Goal: Transaction & Acquisition: Purchase product/service

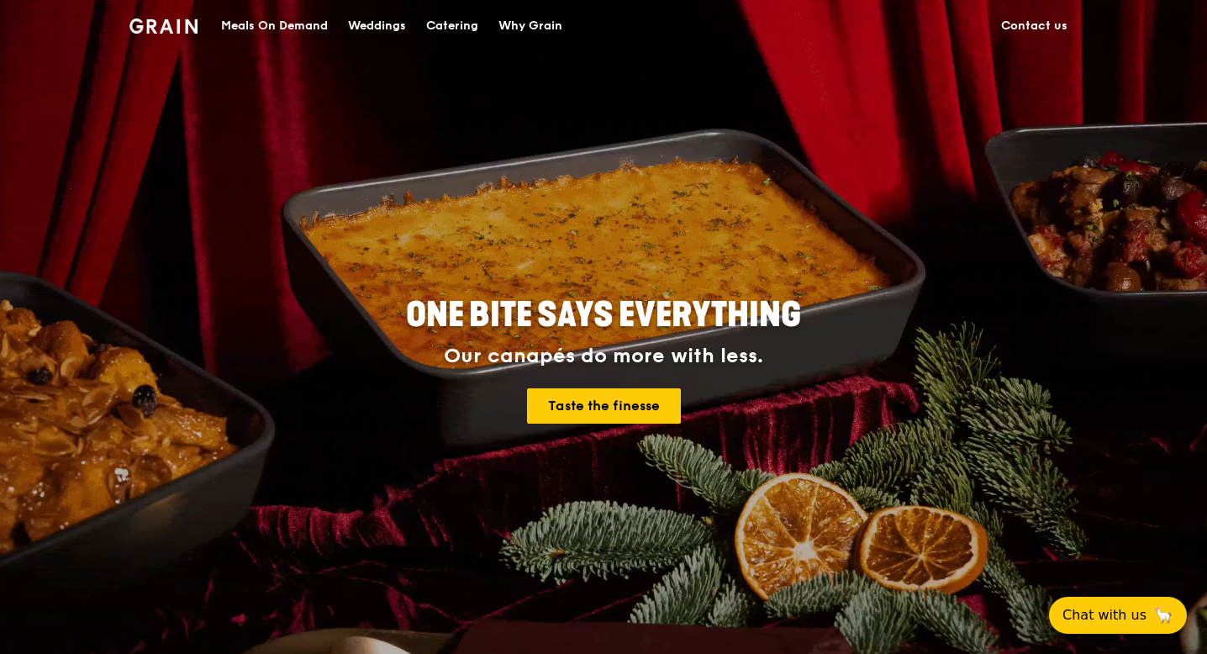
click at [298, 26] on div "Meals On Demand" at bounding box center [274, 26] width 107 height 50
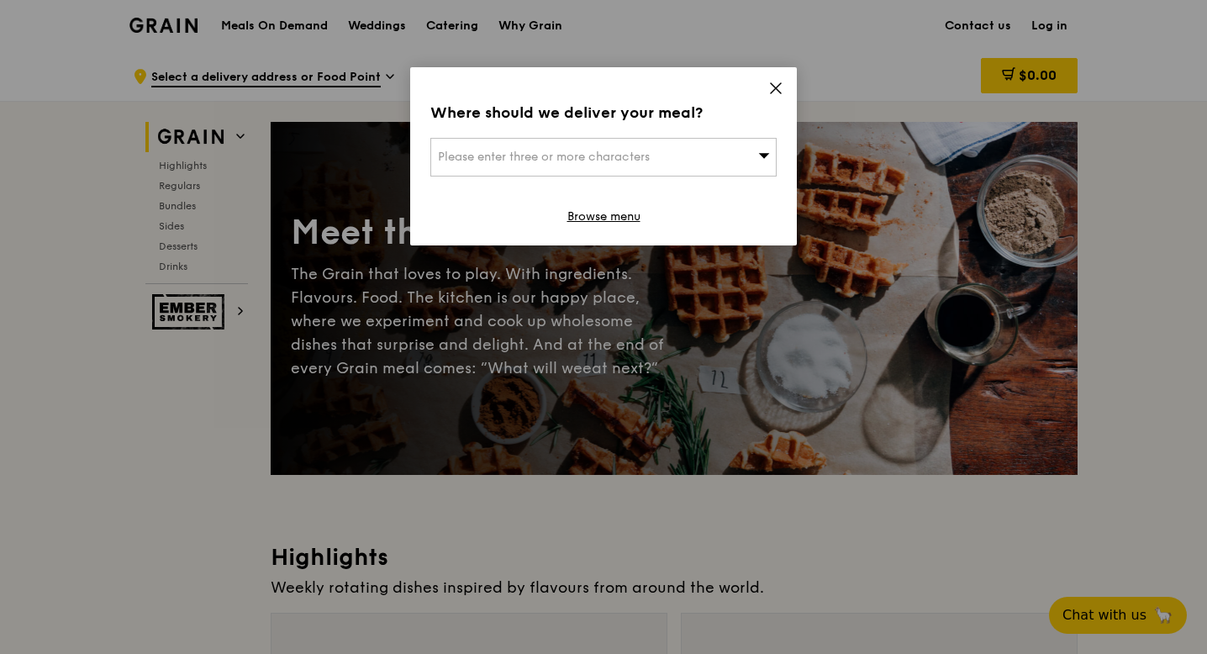
click at [740, 166] on div "Please enter three or more characters" at bounding box center [603, 157] width 346 height 39
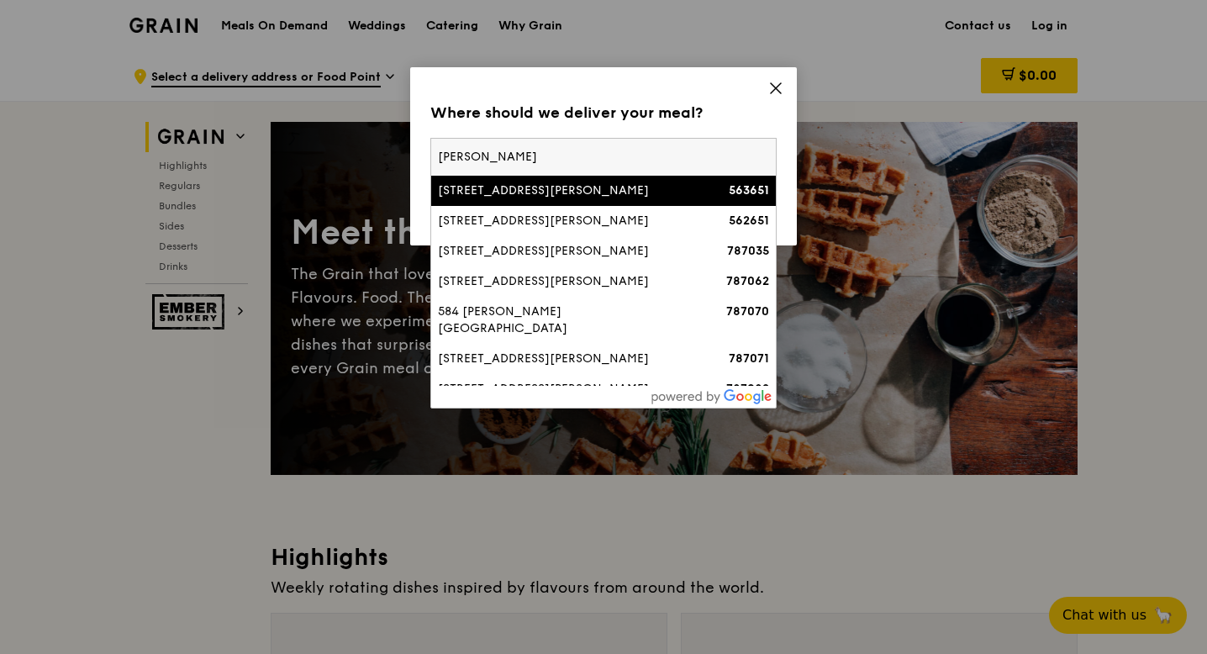
type input "yio chu"
click at [549, 199] on div "651C Ang Mo Kio Avenue 9, Yio Chu Kang Beacon" at bounding box center [562, 190] width 249 height 17
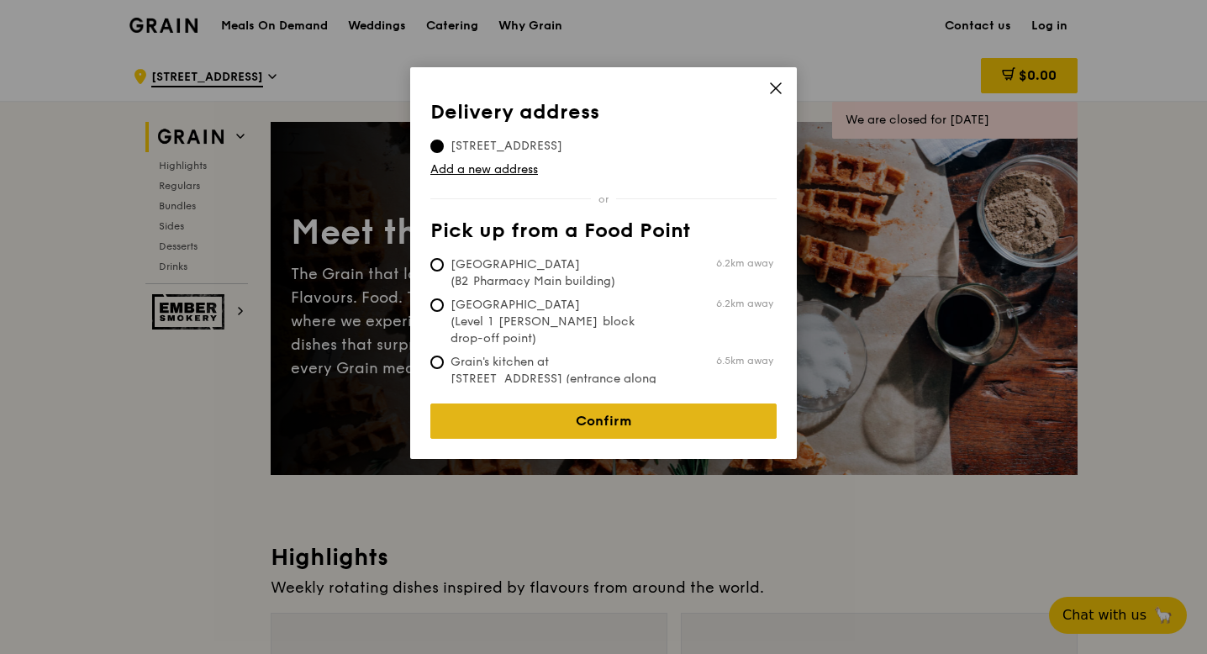
click at [586, 403] on link "Confirm" at bounding box center [603, 420] width 346 height 35
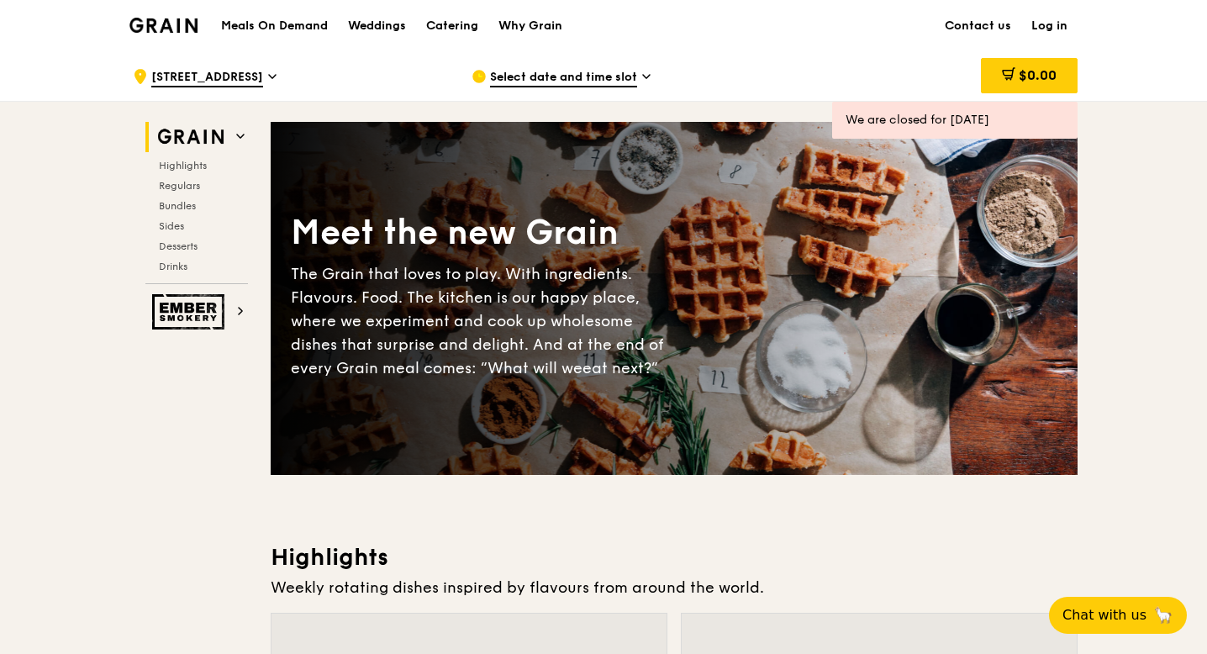
click at [592, 66] on div "Select date and time slot" at bounding box center [627, 76] width 312 height 50
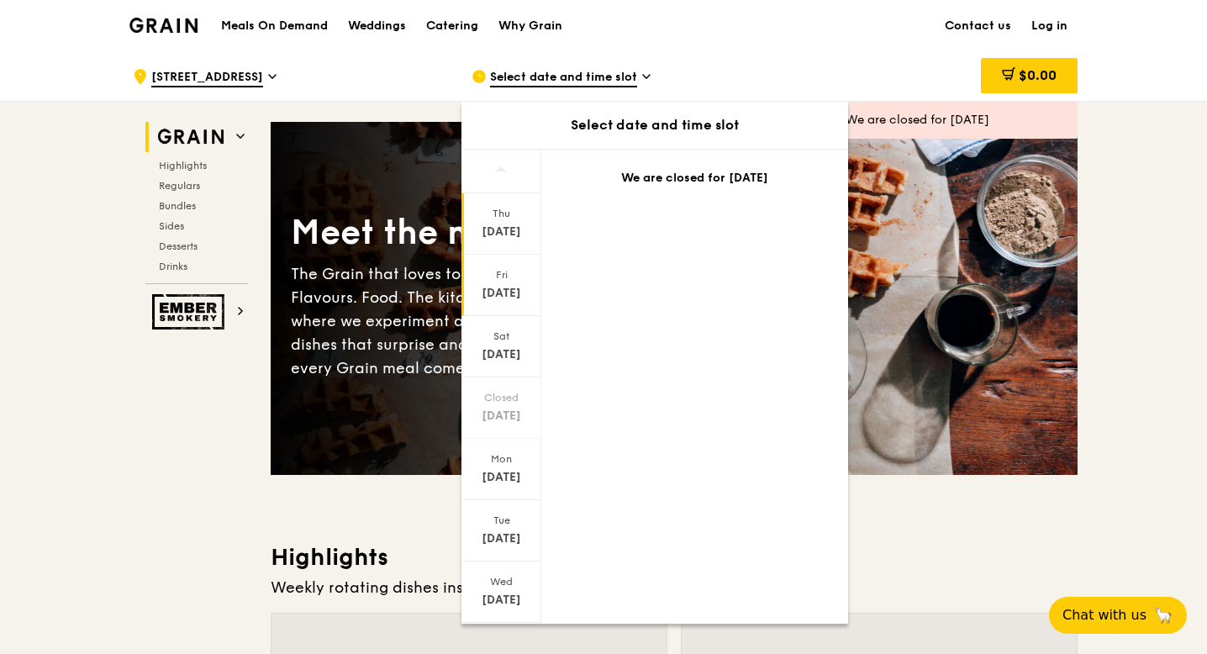
click at [490, 275] on div "Fri" at bounding box center [501, 274] width 75 height 13
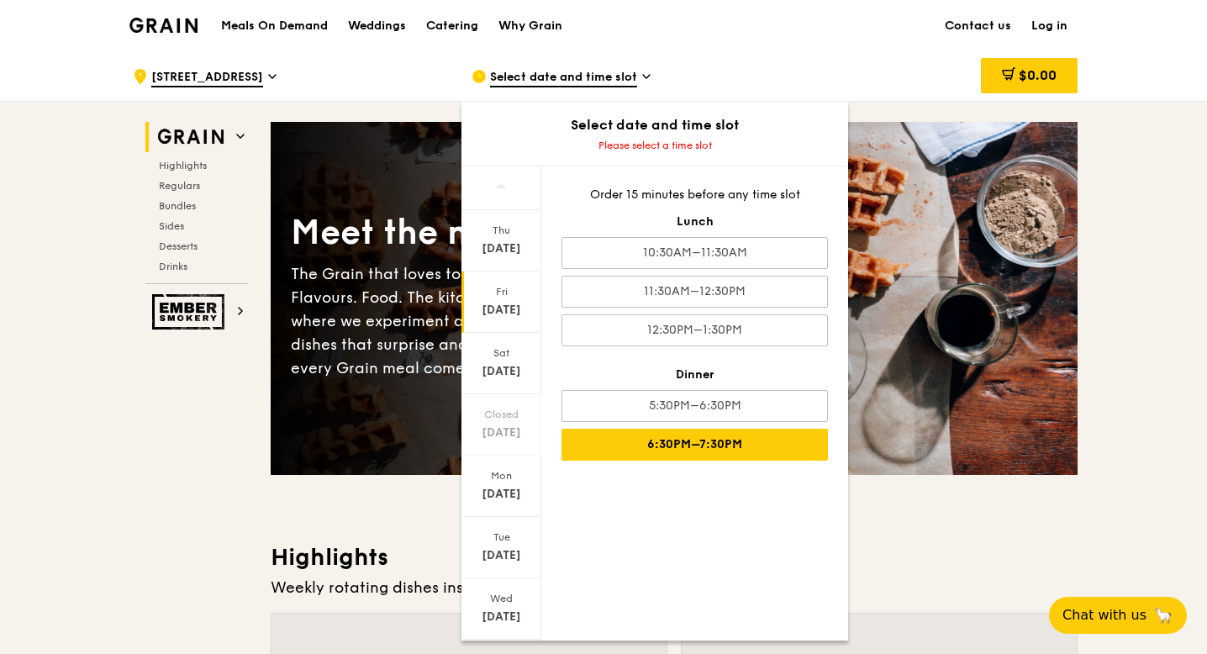
click at [655, 445] on div "6:30PM–7:30PM" at bounding box center [694, 445] width 266 height 32
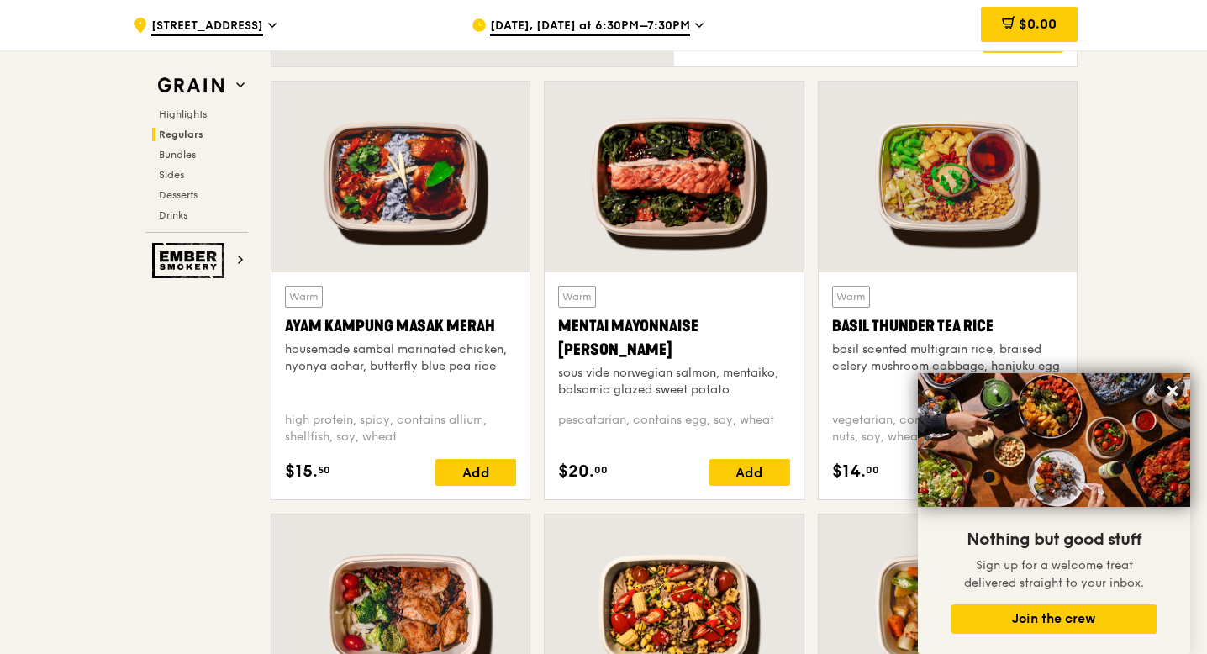
scroll to position [1476, 0]
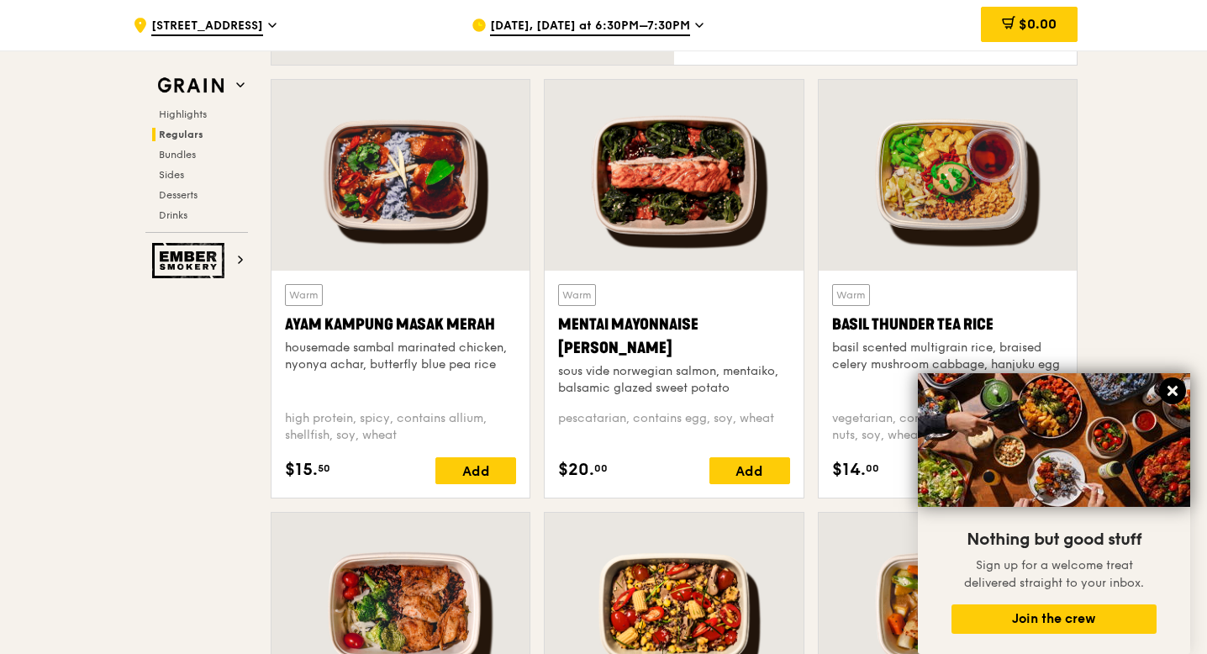
click at [1175, 387] on icon at bounding box center [1172, 391] width 10 height 10
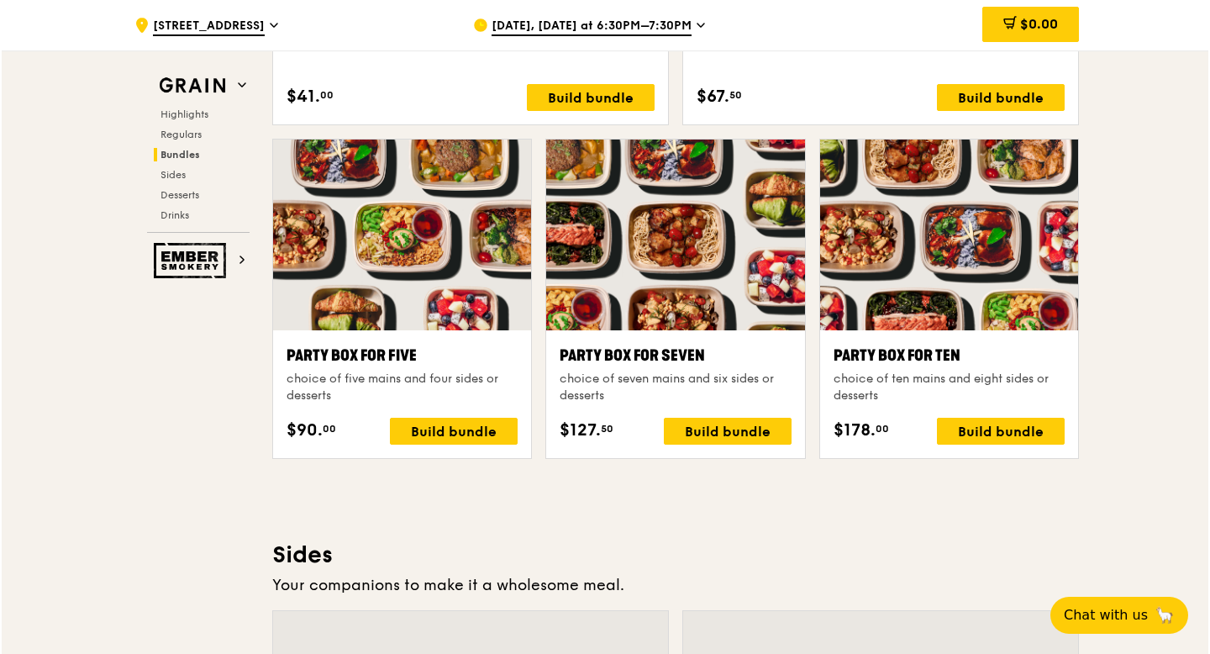
scroll to position [3273, 0]
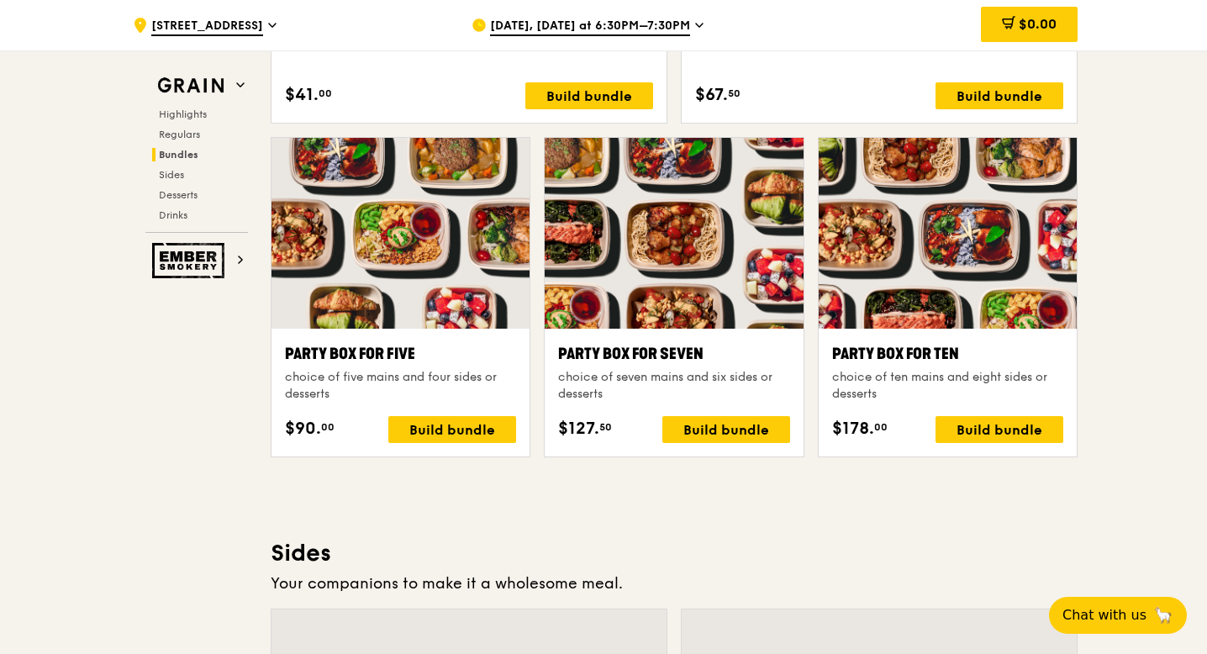
click at [360, 355] on div "Party Box for Five" at bounding box center [400, 354] width 231 height 24
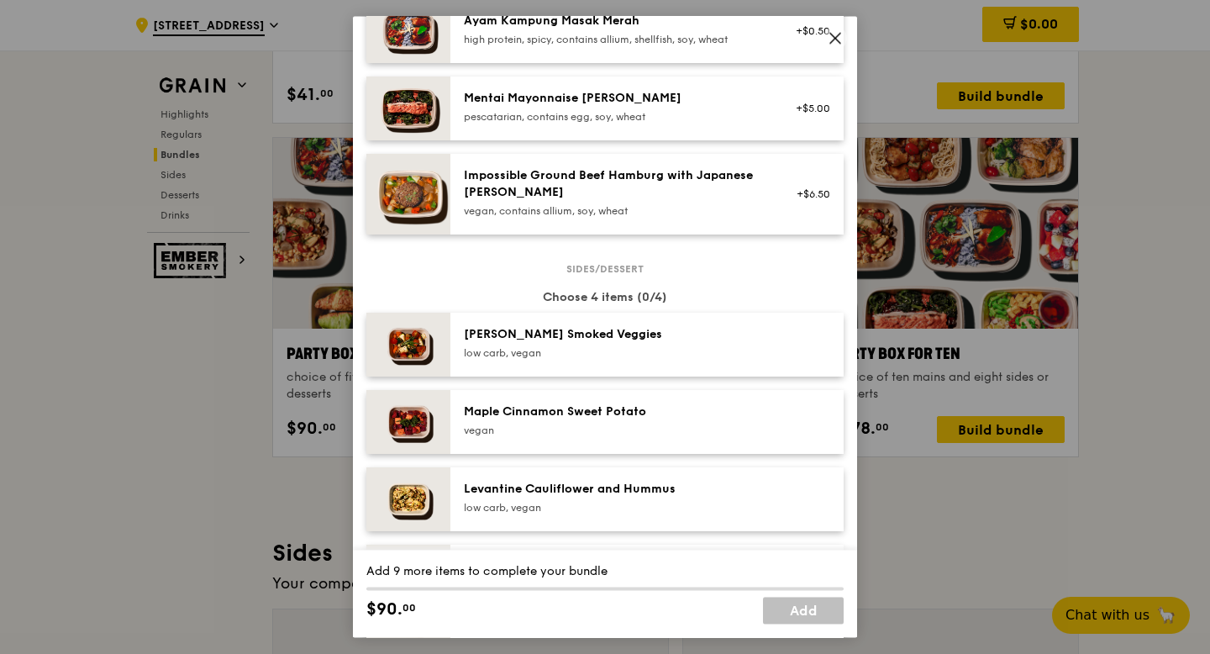
scroll to position [646, 0]
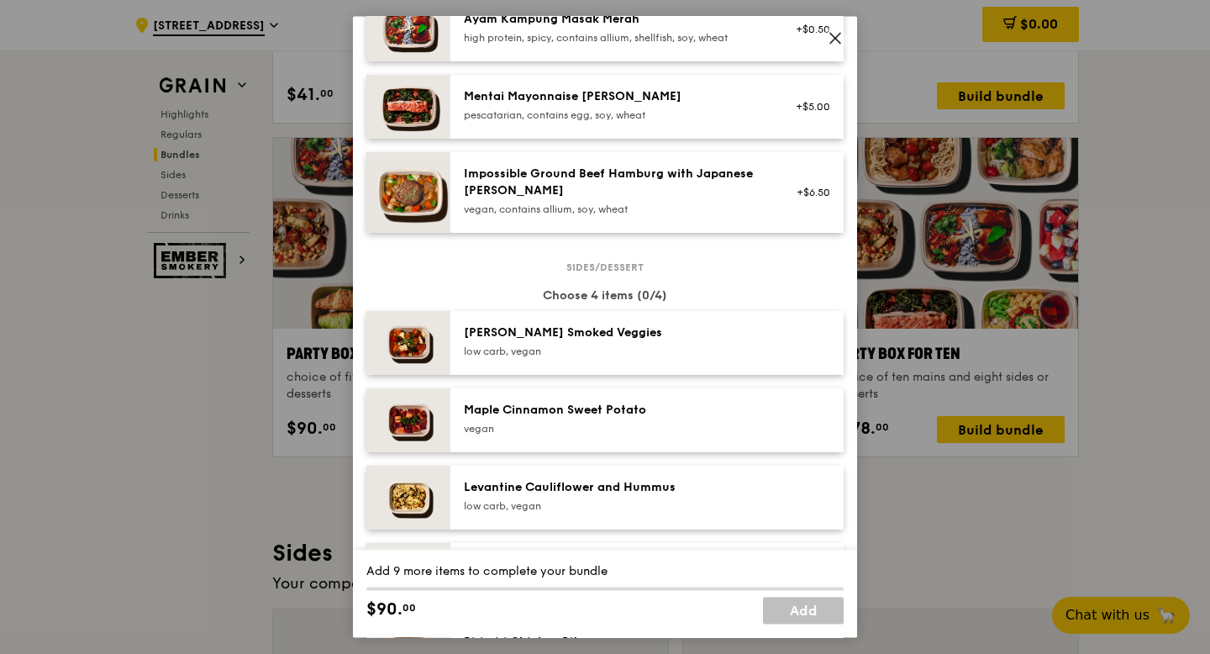
click at [837, 49] on span at bounding box center [835, 40] width 15 height 18
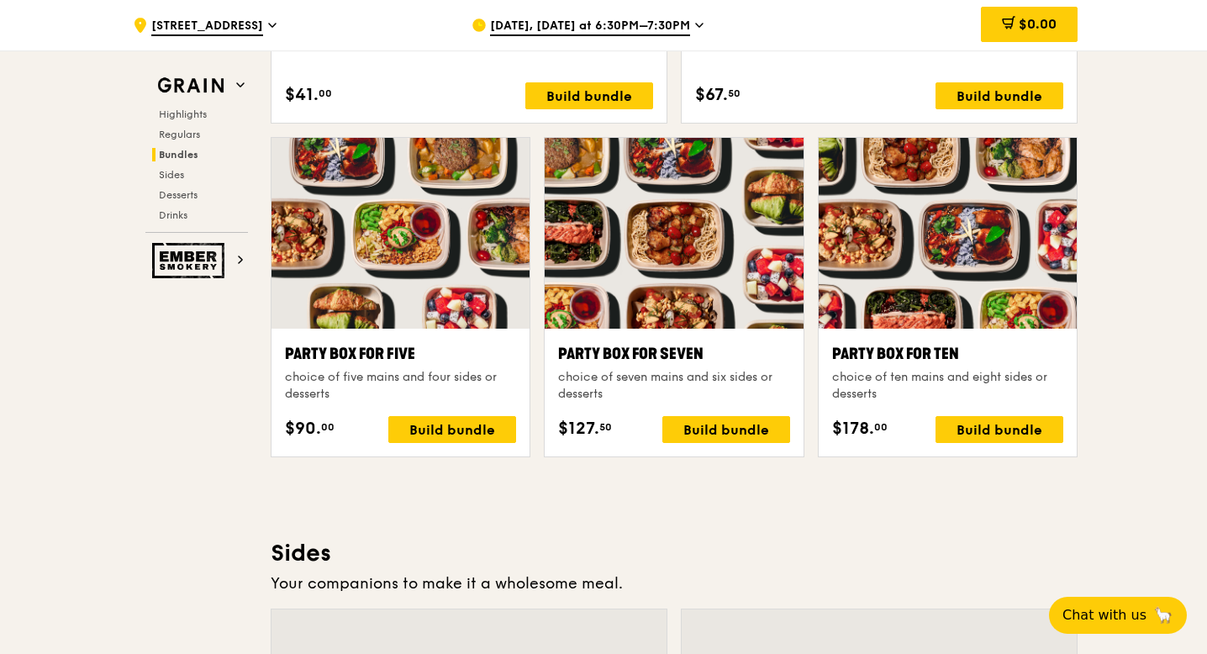
click at [452, 292] on div at bounding box center [400, 233] width 258 height 191
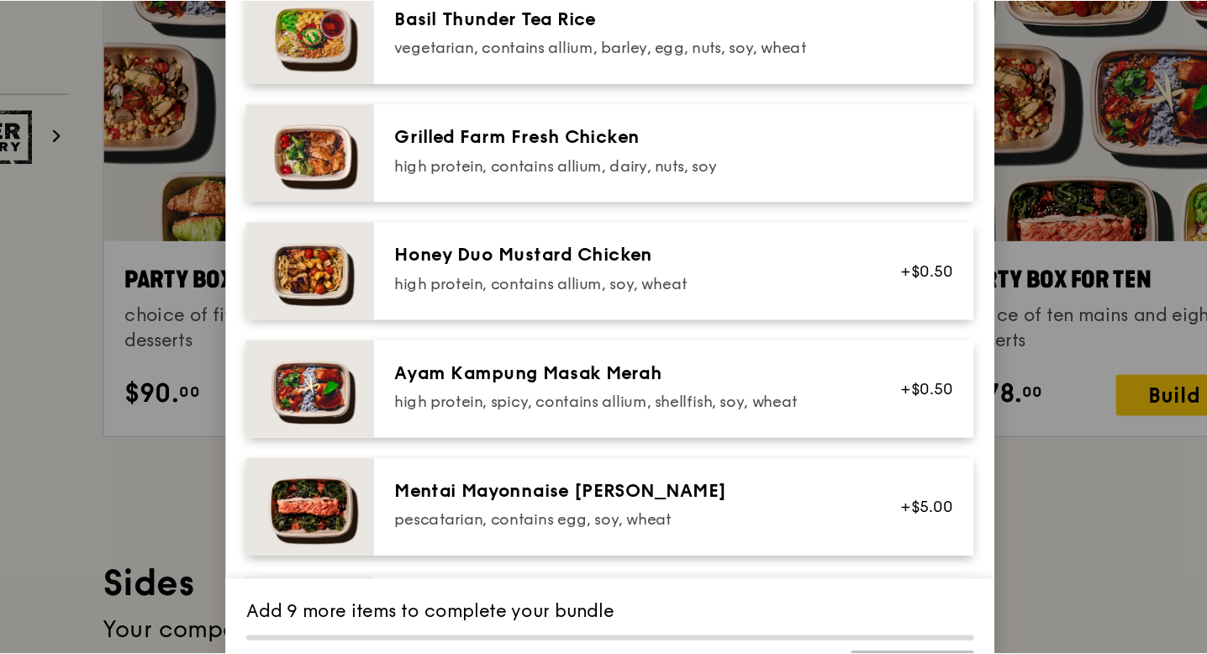
scroll to position [252, 0]
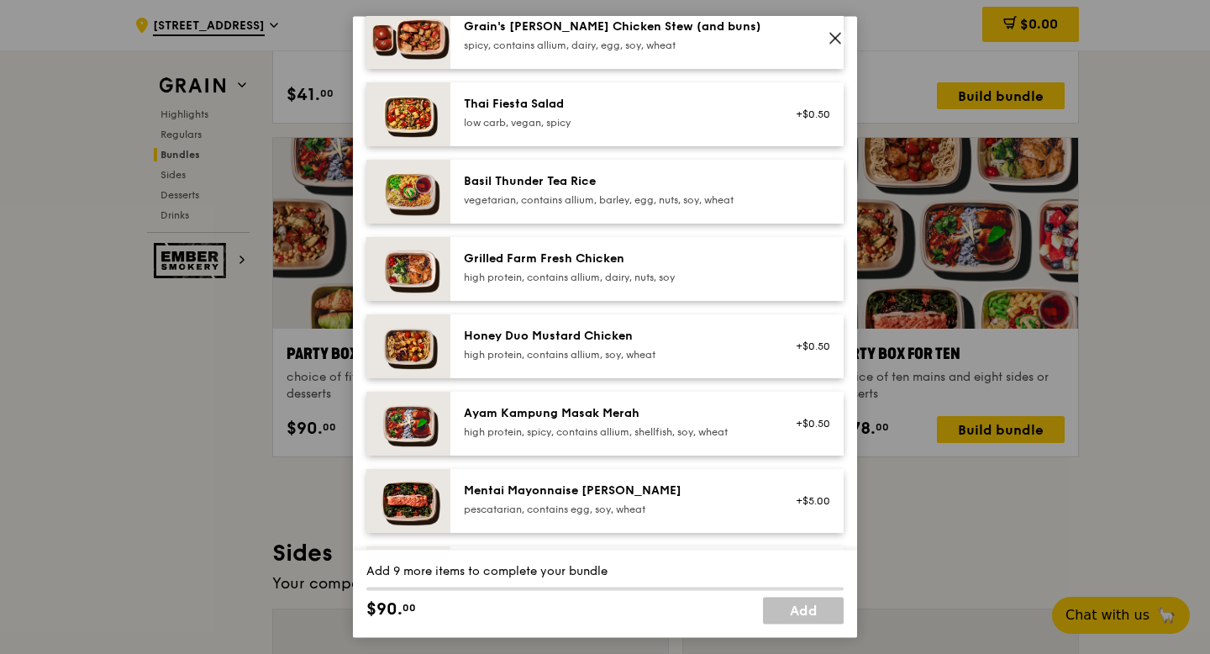
click at [840, 34] on icon at bounding box center [835, 37] width 15 height 15
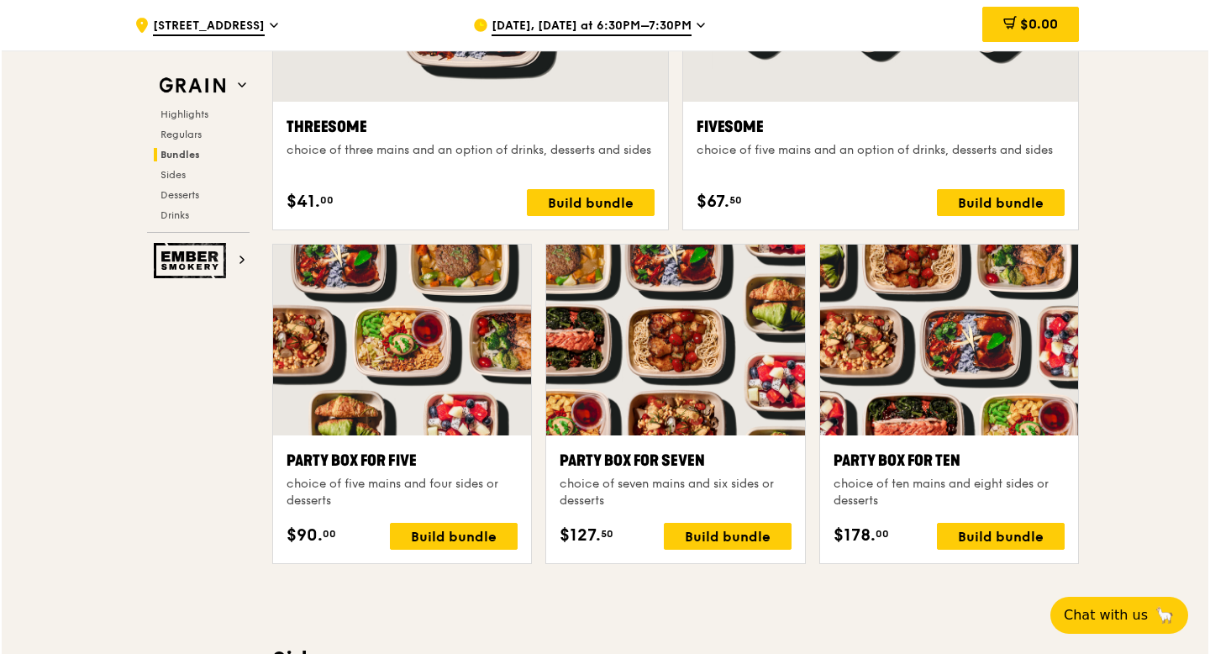
scroll to position [3156, 0]
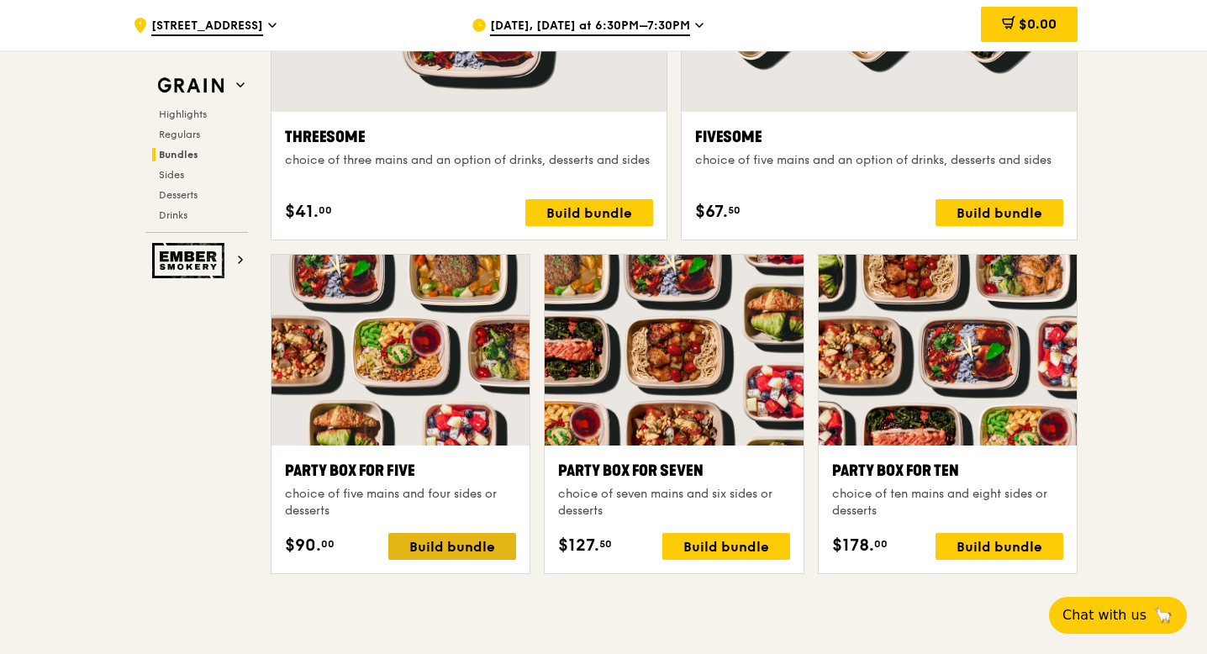
click at [440, 540] on div "Build bundle" at bounding box center [452, 546] width 128 height 27
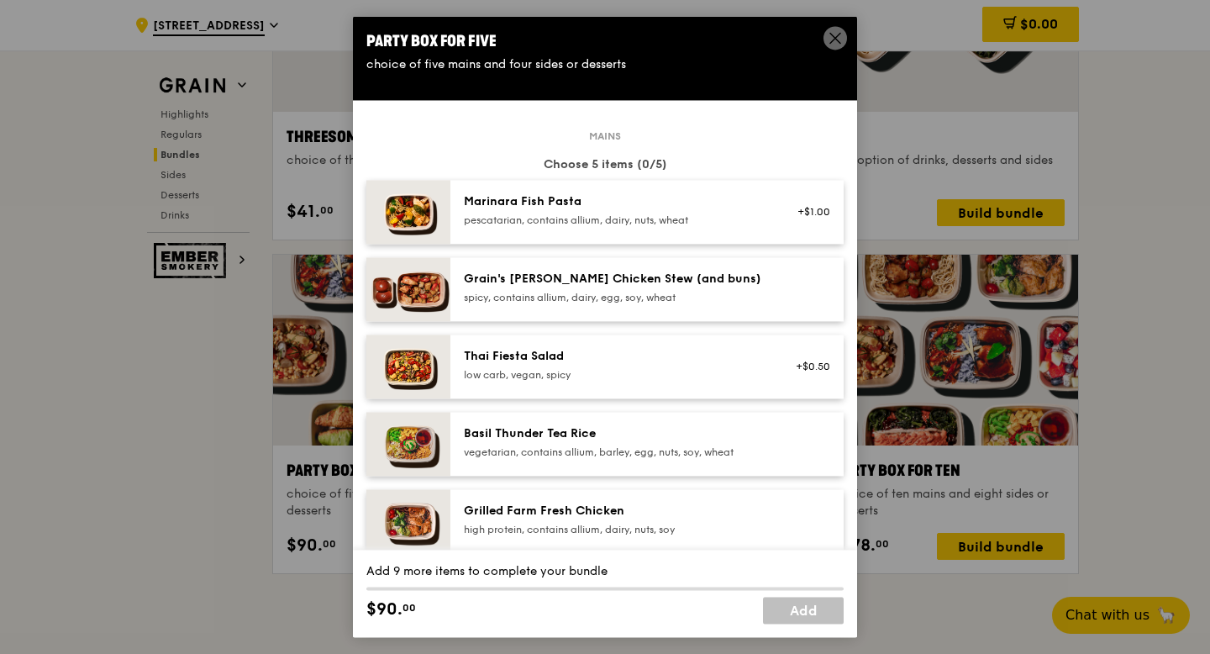
click at [598, 291] on div "spicy, contains allium, dairy, egg, soy, wheat" at bounding box center [615, 297] width 302 height 13
click at [582, 434] on div "Basil Thunder Tea Rice" at bounding box center [615, 433] width 302 height 17
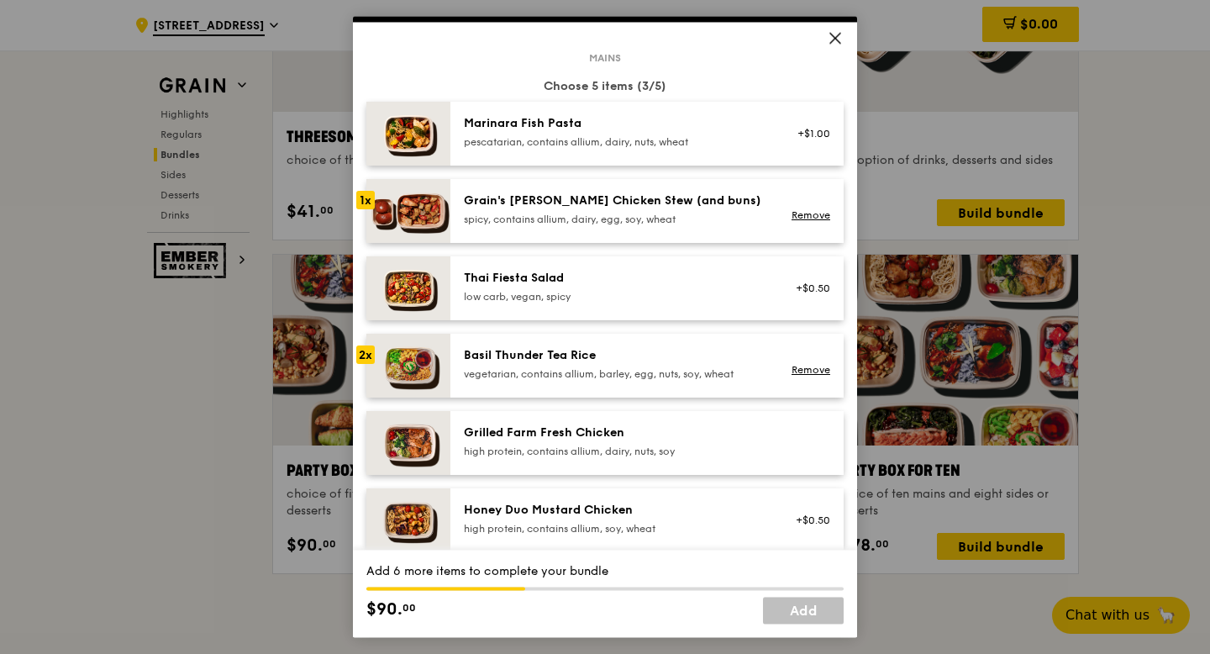
scroll to position [82, 0]
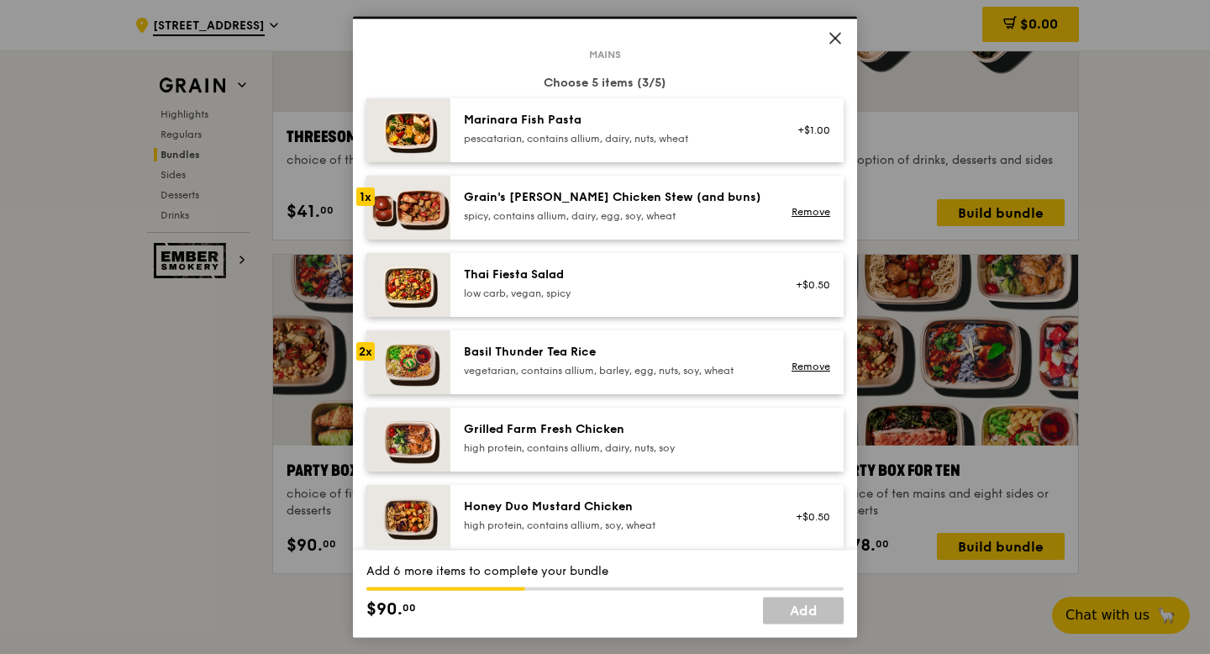
click at [582, 434] on div "Grilled Farm Fresh Chicken" at bounding box center [615, 429] width 302 height 17
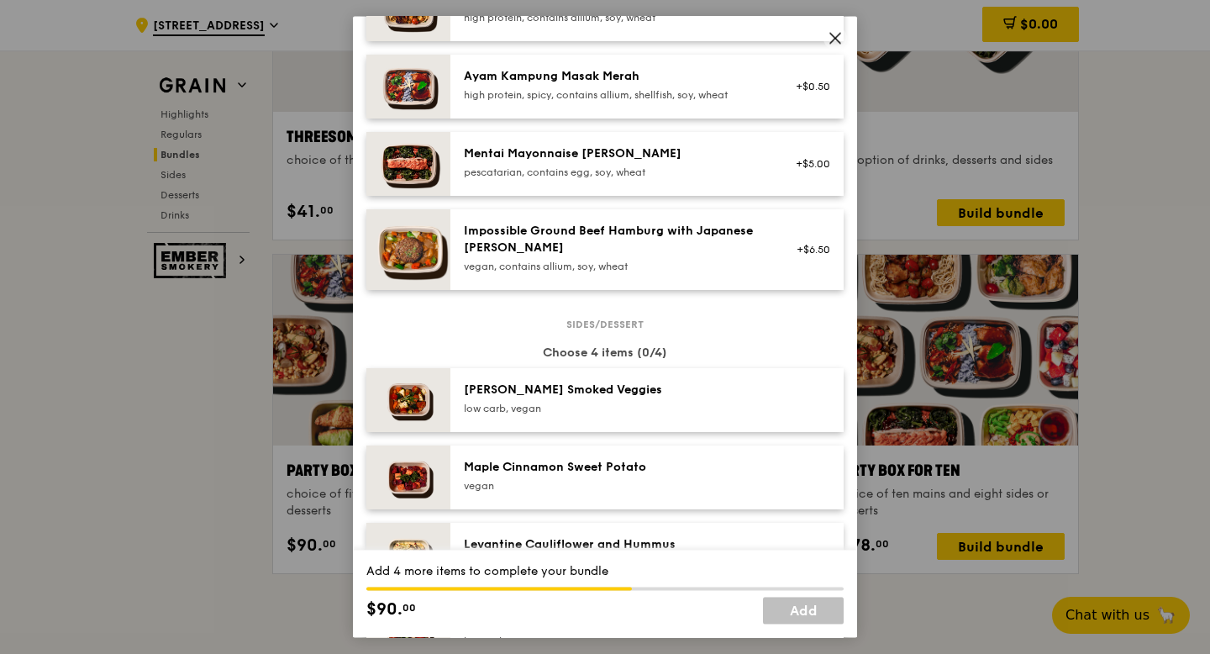
scroll to position [625, 0]
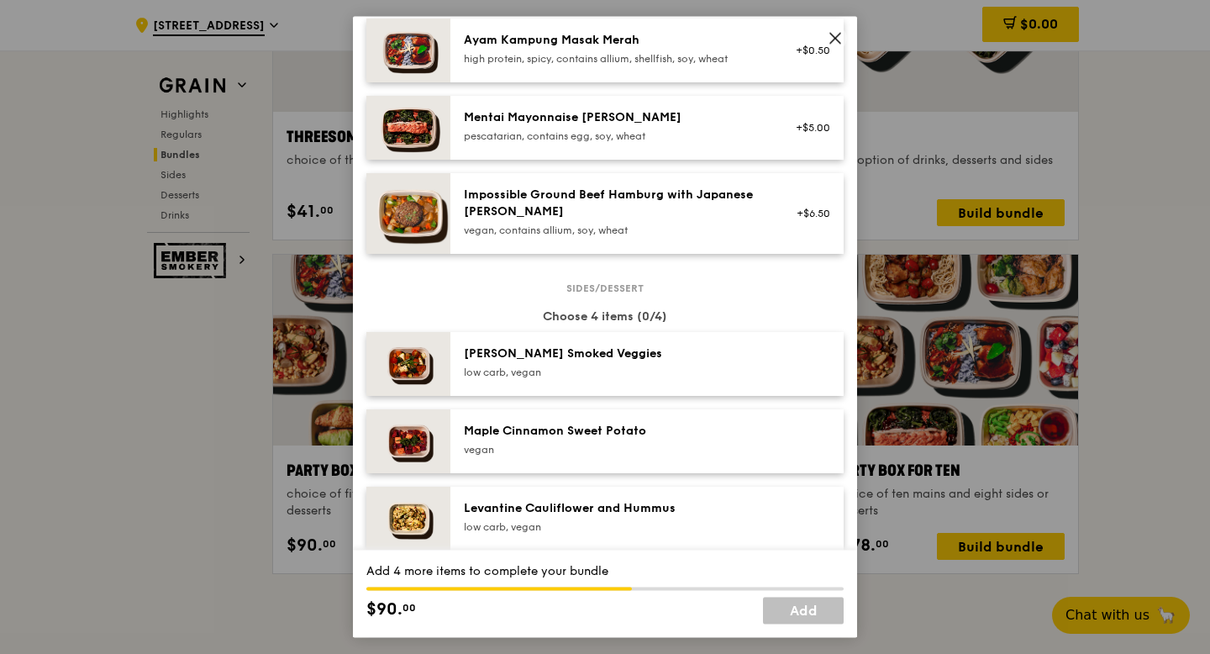
click at [547, 368] on div "low carb, vegan" at bounding box center [615, 372] width 302 height 13
click at [543, 439] on div "Maple Cinnamon Sweet Potato" at bounding box center [615, 431] width 302 height 17
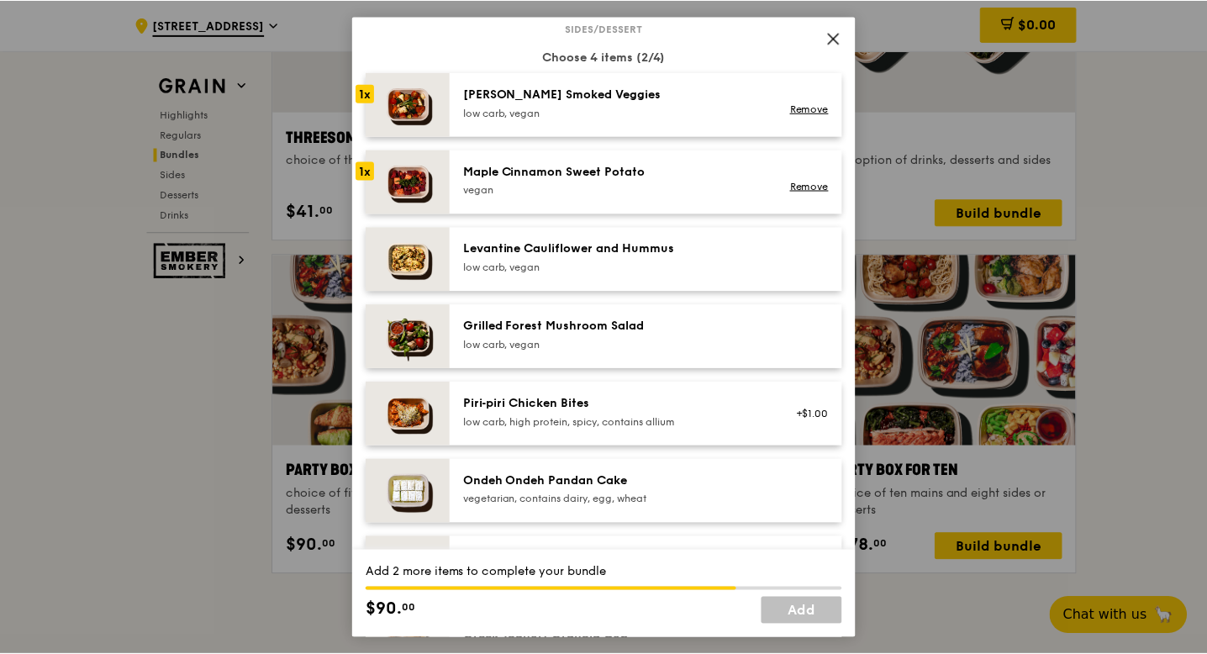
scroll to position [887, 0]
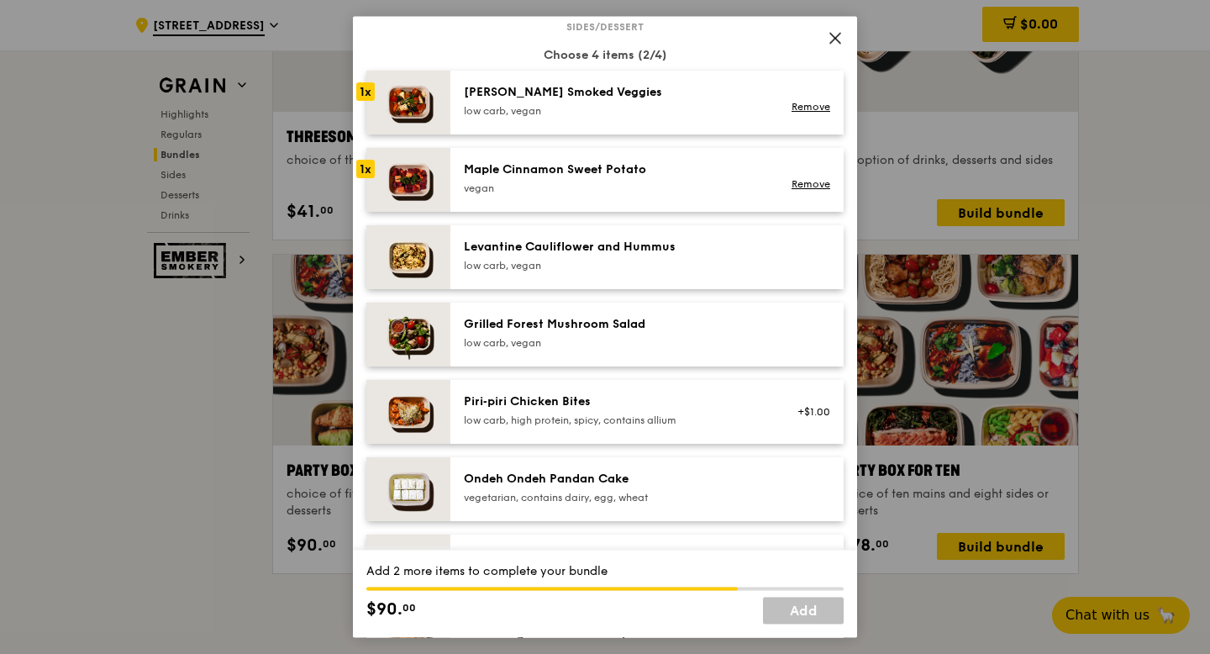
click at [543, 439] on div "Piri‑piri Chicken Bites low carb, high protein, spicy, contains allium +$1.00" at bounding box center [646, 412] width 393 height 64
click at [535, 337] on div "low carb, vegan" at bounding box center [615, 342] width 302 height 13
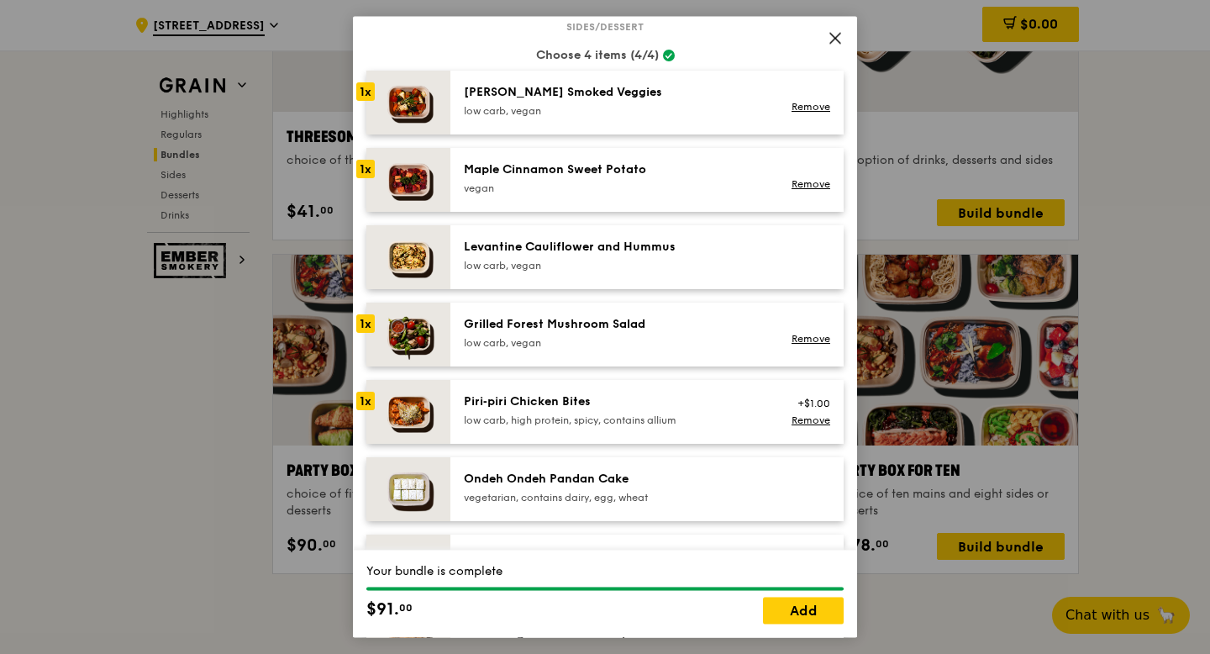
click at [560, 262] on div "low carb, vegan" at bounding box center [615, 265] width 302 height 13
click at [826, 419] on link "Remove" at bounding box center [811, 420] width 39 height 12
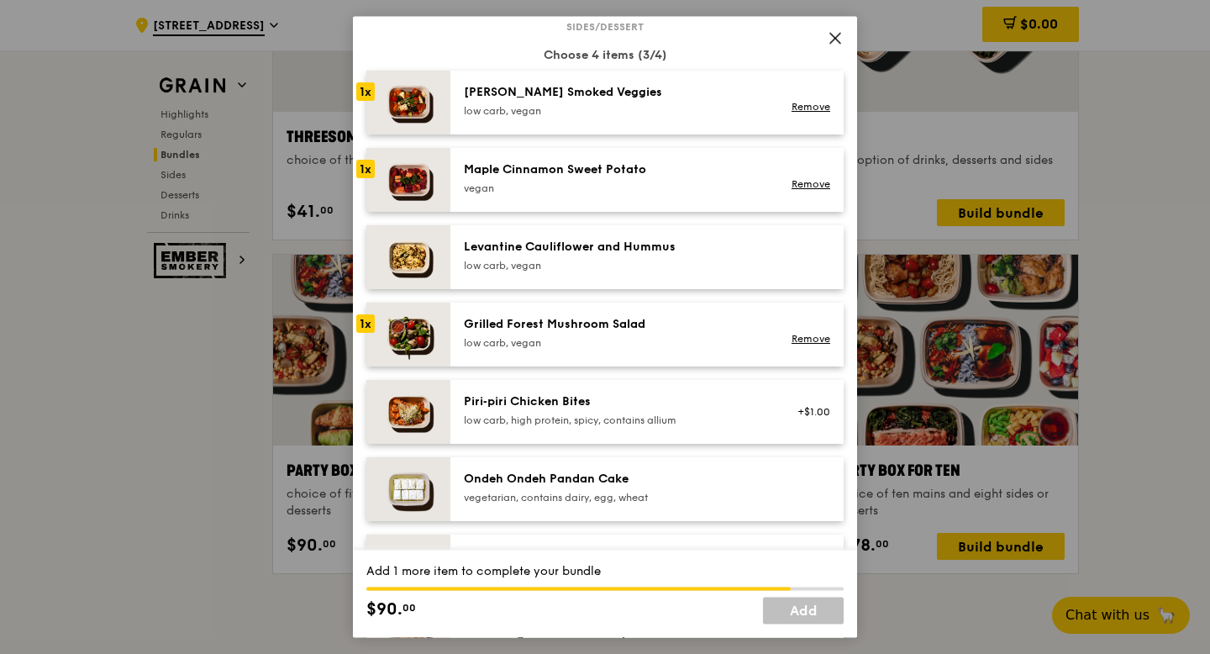
click at [646, 261] on div "low carb, vegan" at bounding box center [615, 265] width 302 height 13
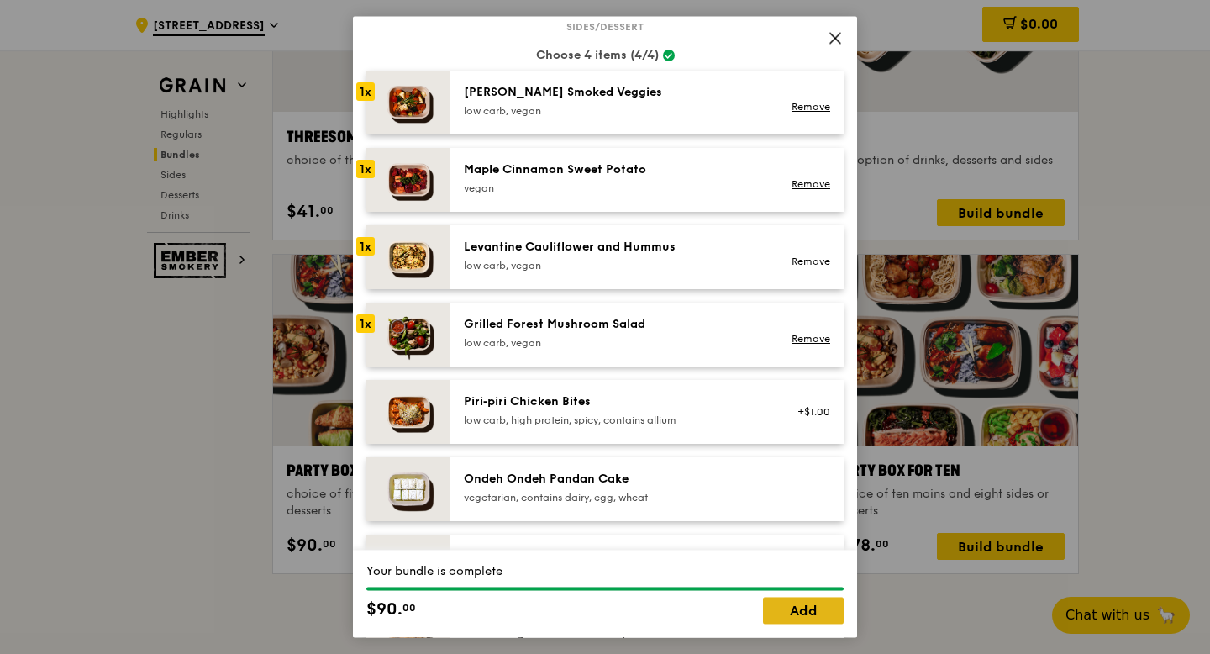
click at [808, 613] on link "Add" at bounding box center [803, 611] width 81 height 27
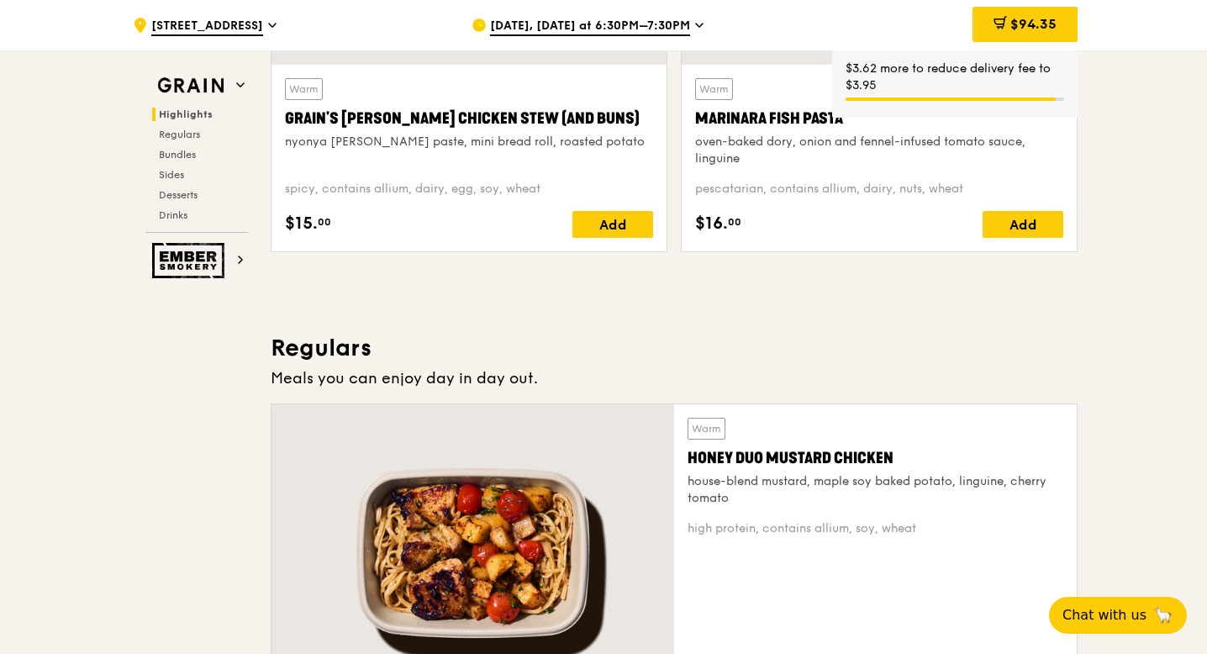
scroll to position [834, 0]
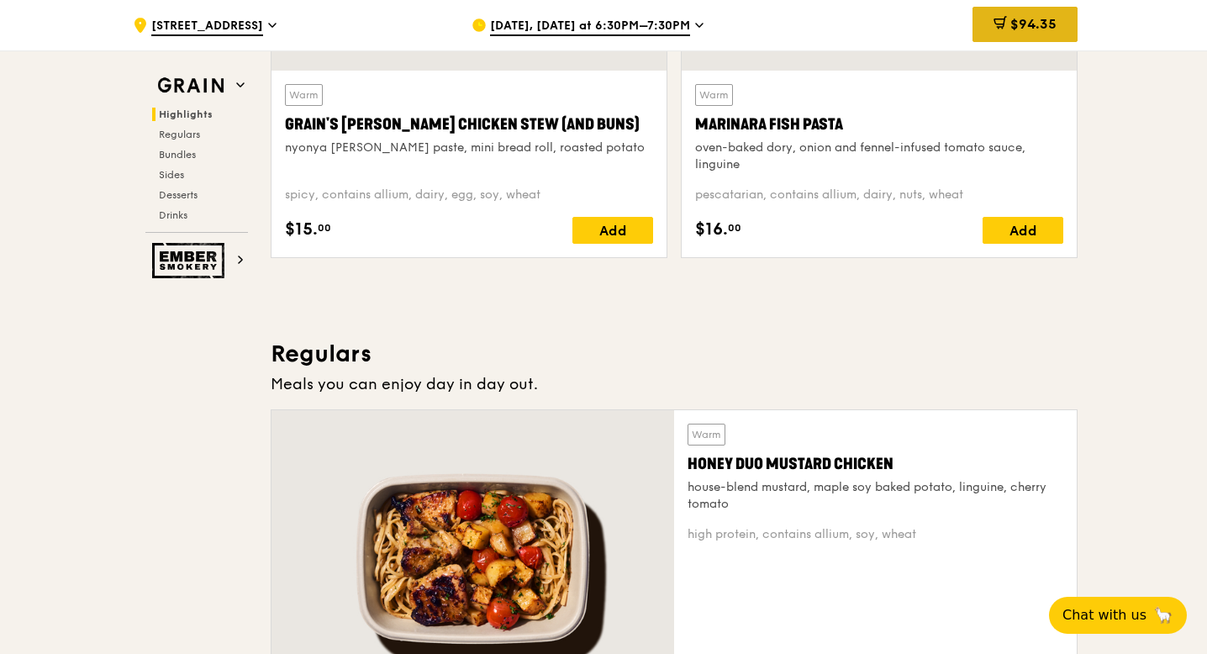
click at [1002, 35] on div "$94.35" at bounding box center [1024, 24] width 105 height 35
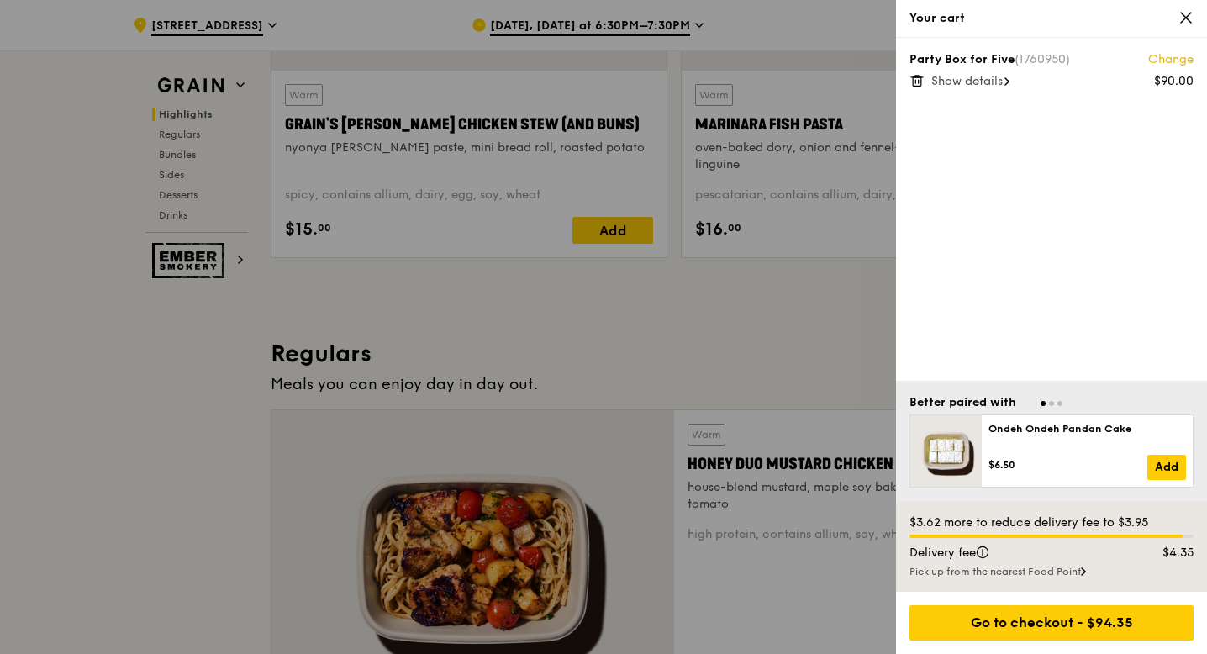
click at [1014, 569] on div "Pick up from the nearest Food Point" at bounding box center [1051, 571] width 284 height 13
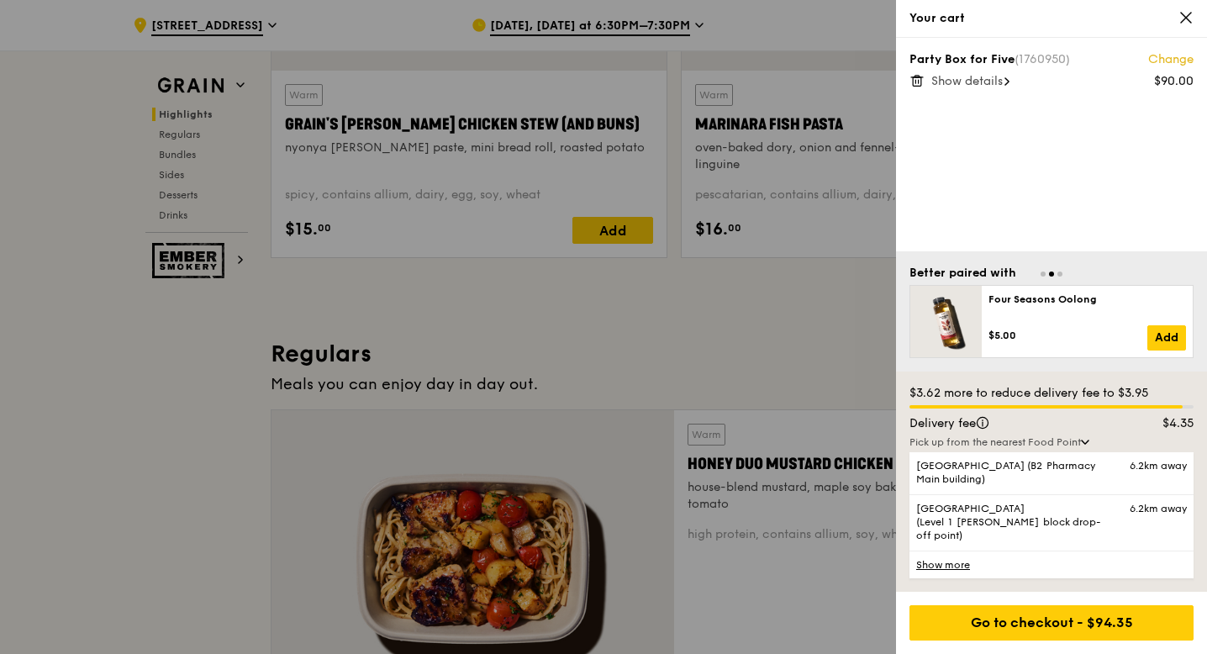
click at [965, 564] on link "Show more" at bounding box center [1051, 564] width 284 height 28
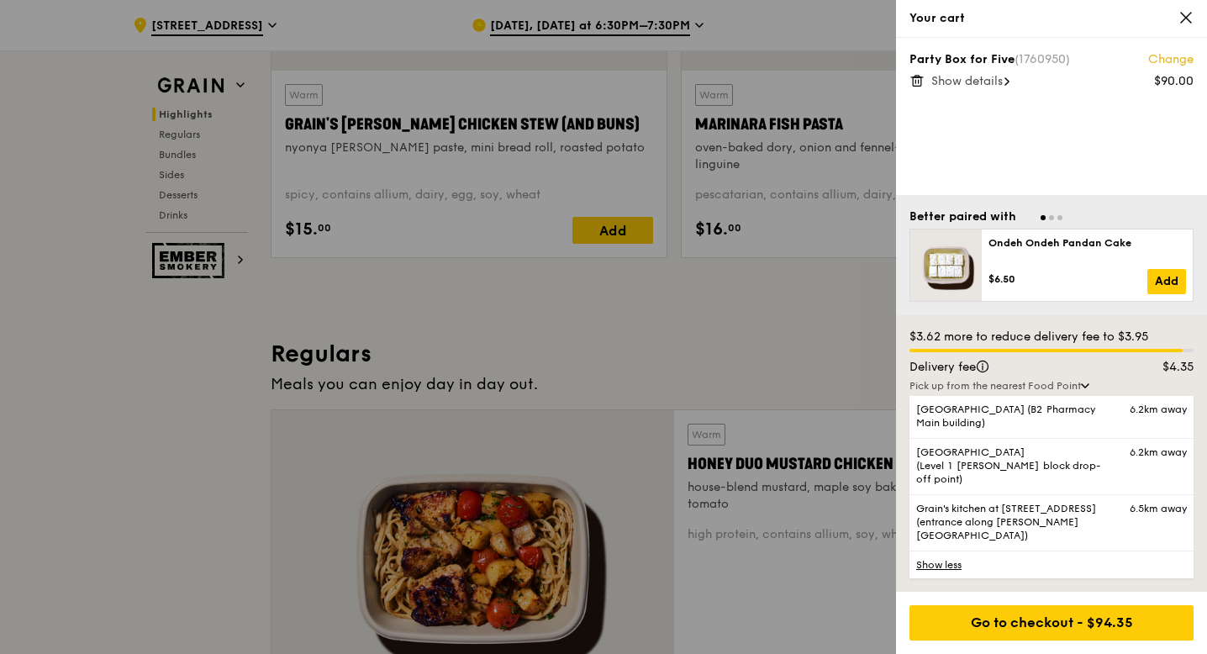
click at [1179, 15] on icon at bounding box center [1185, 17] width 15 height 15
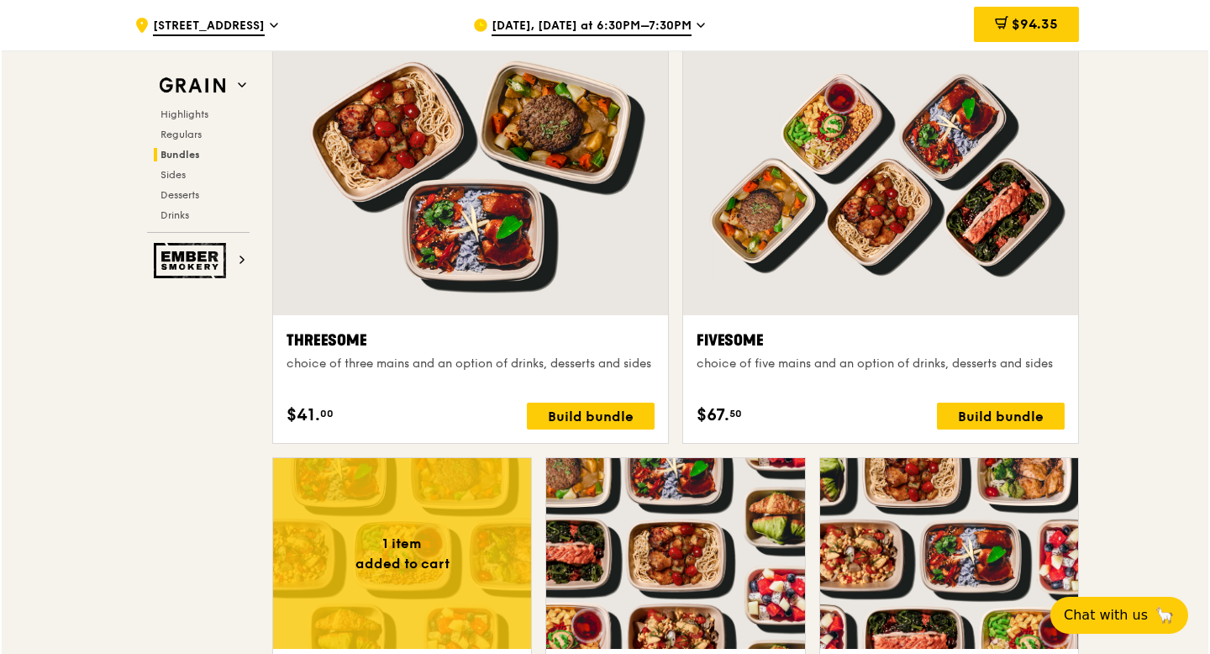
scroll to position [2955, 0]
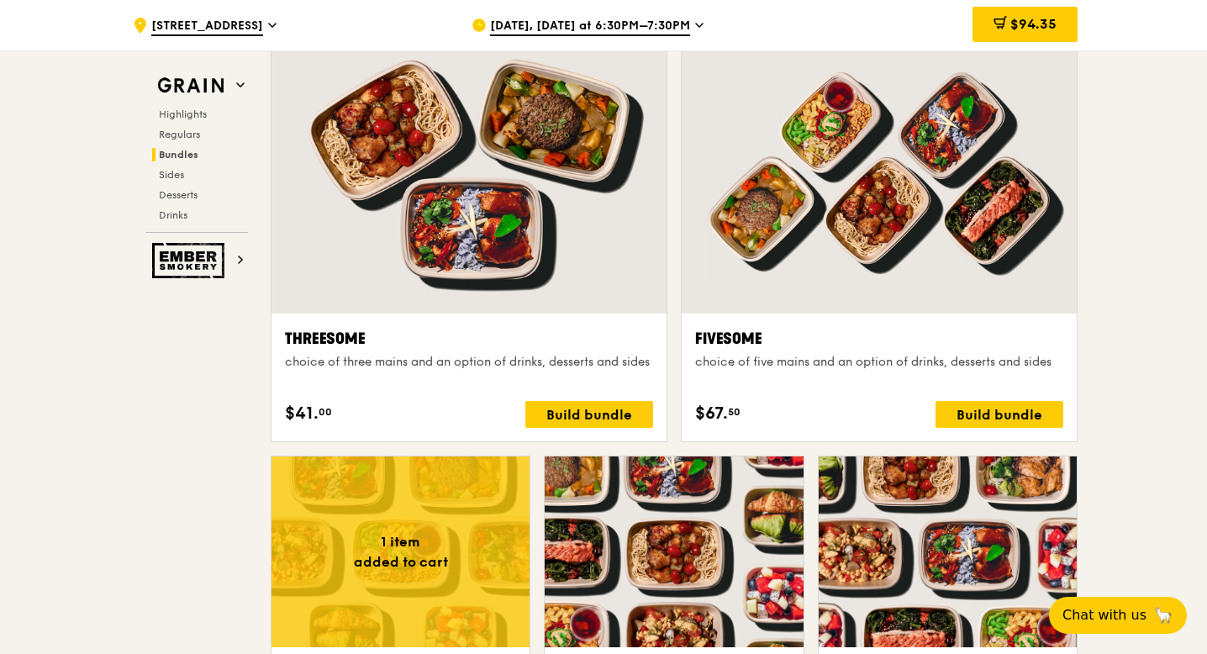
click at [798, 241] on div at bounding box center [879, 168] width 395 height 292
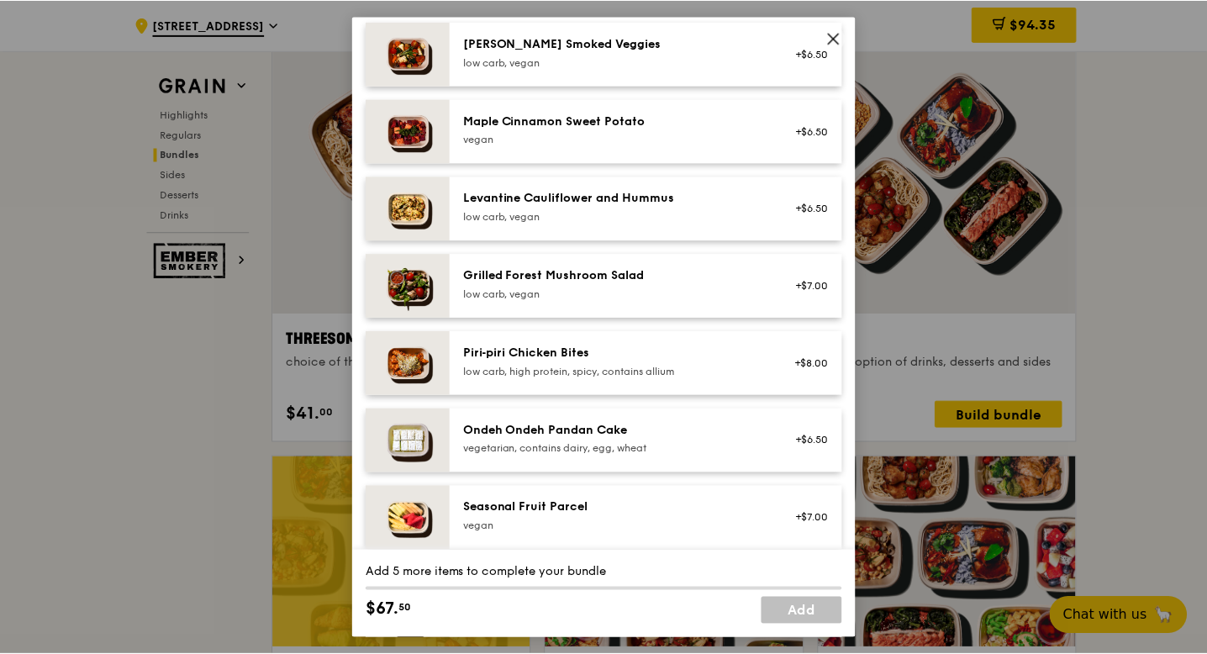
scroll to position [0, 0]
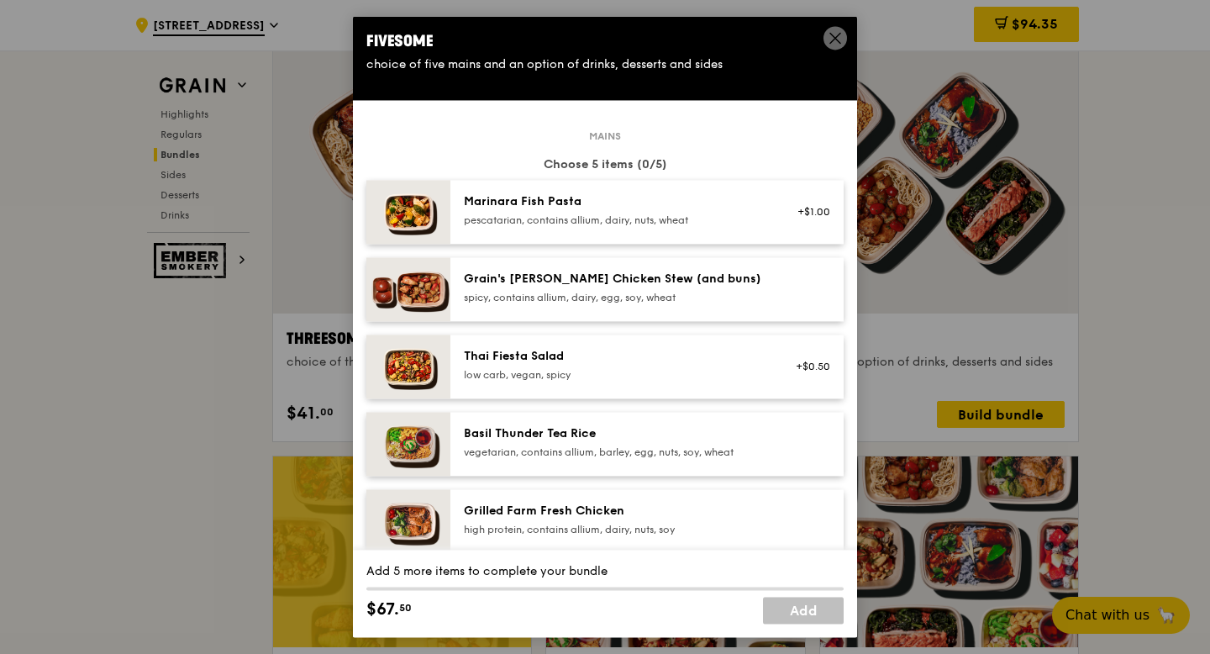
click at [837, 29] on span at bounding box center [836, 38] width 24 height 24
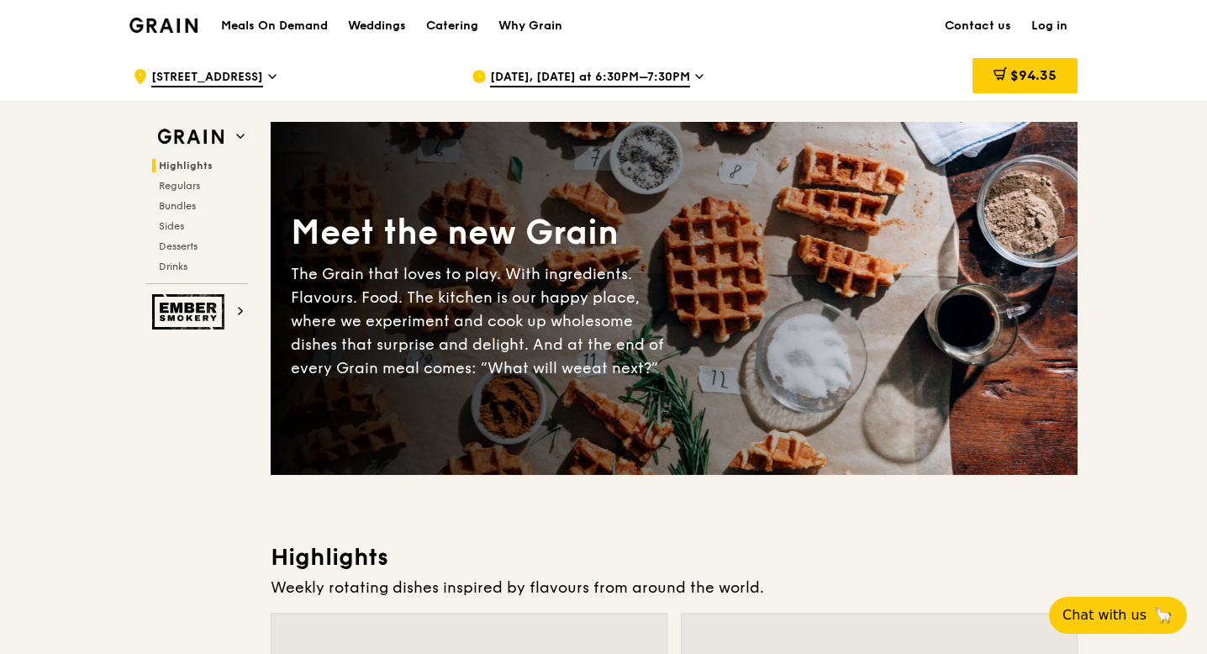
click at [160, 22] on img at bounding box center [163, 25] width 68 height 15
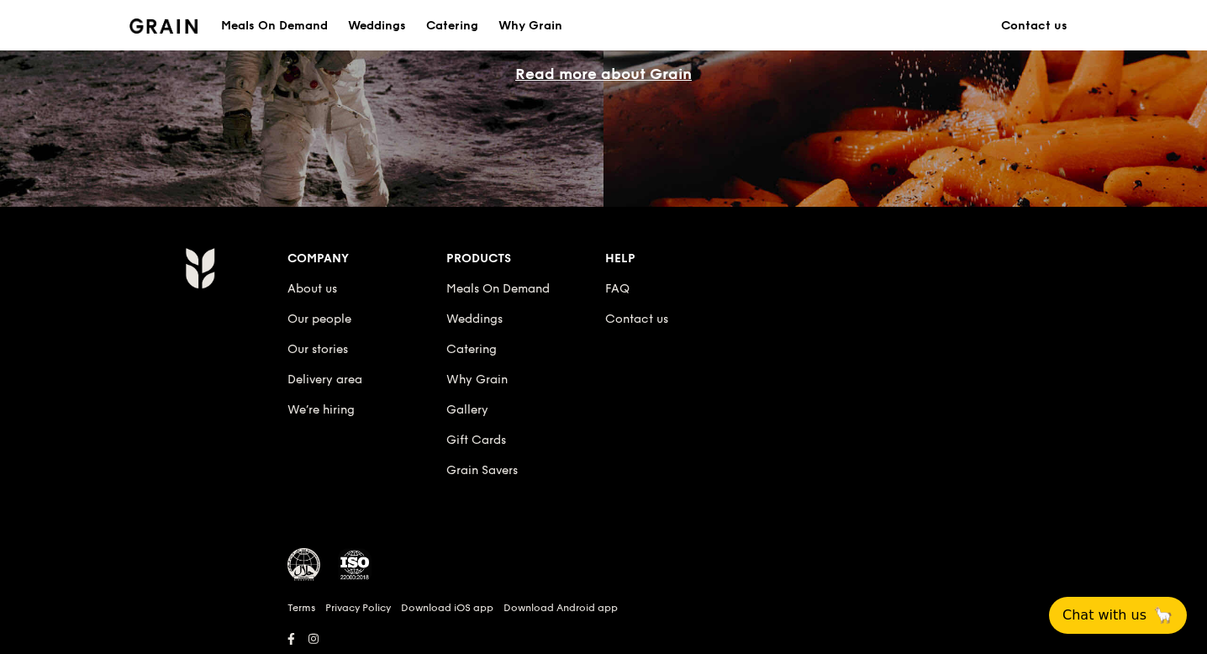
scroll to position [1589, 0]
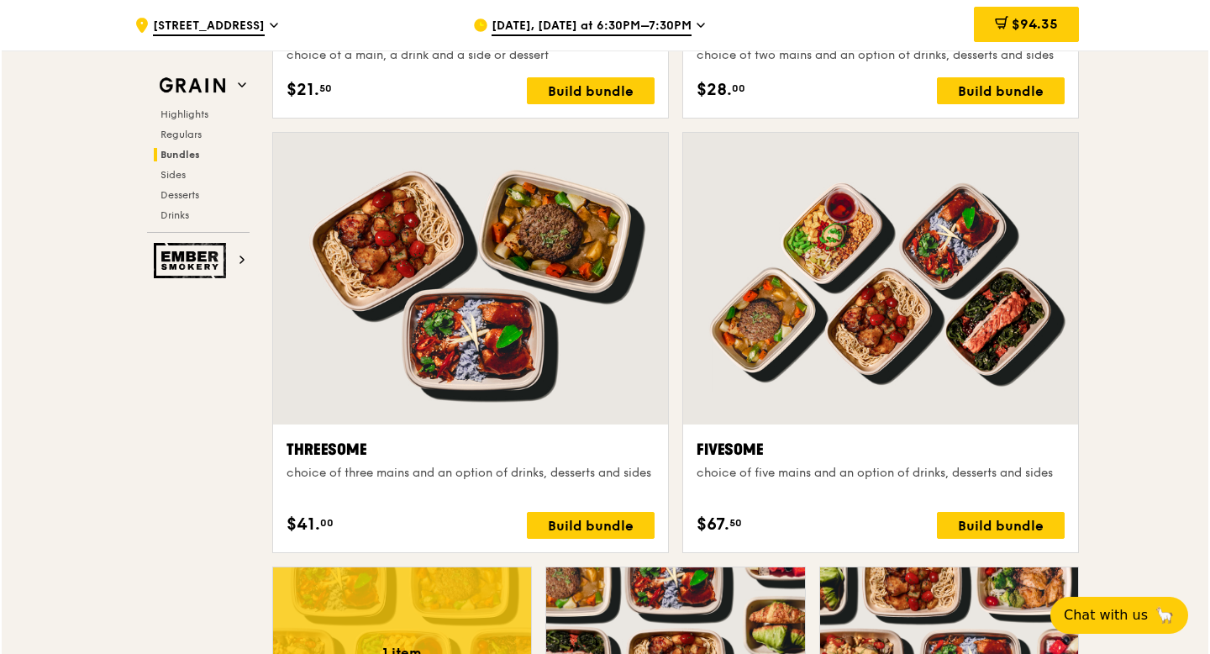
scroll to position [2846, 0]
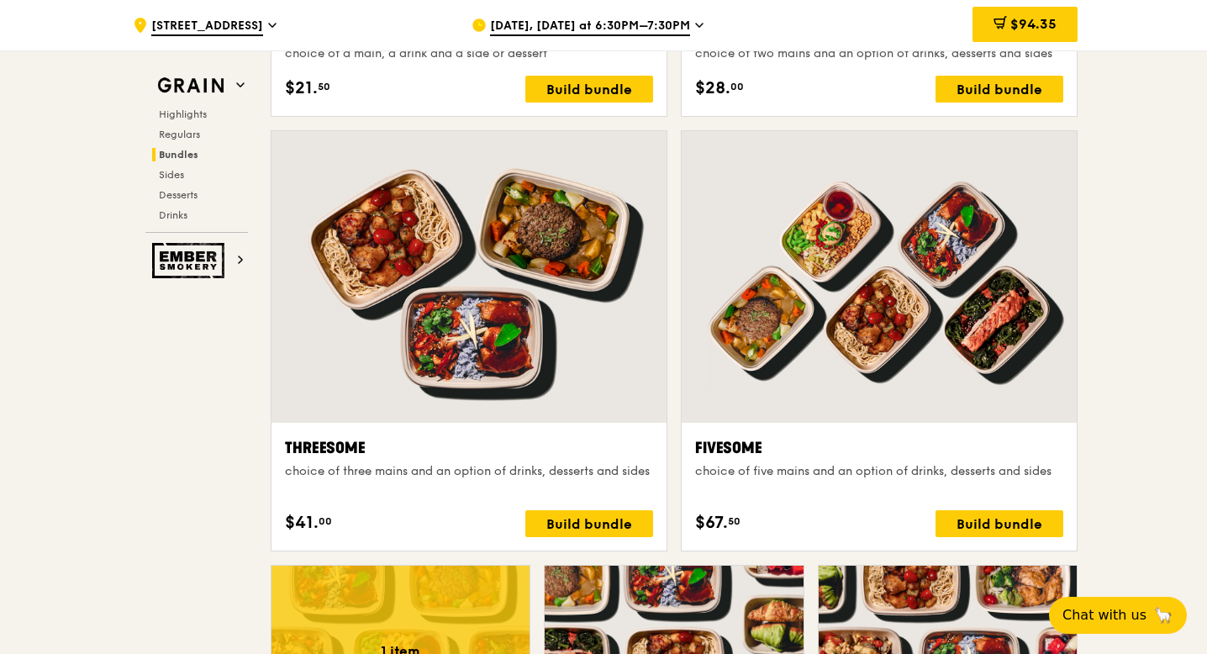
click at [812, 397] on div at bounding box center [879, 277] width 395 height 292
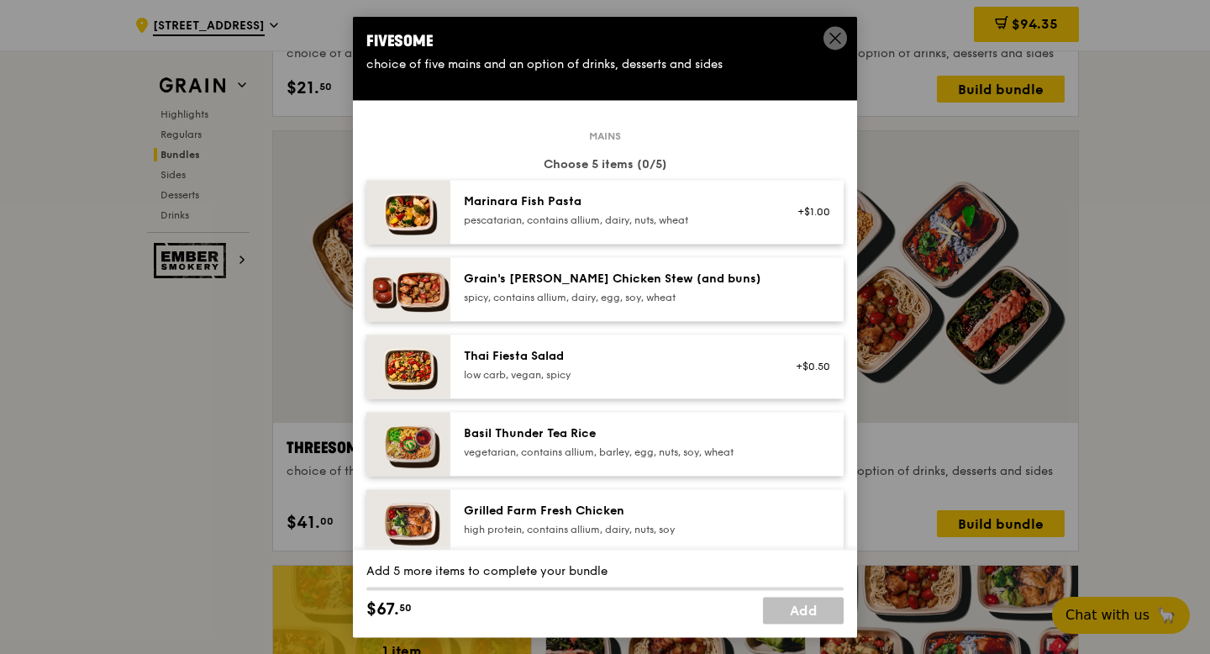
click at [838, 45] on span at bounding box center [835, 40] width 15 height 18
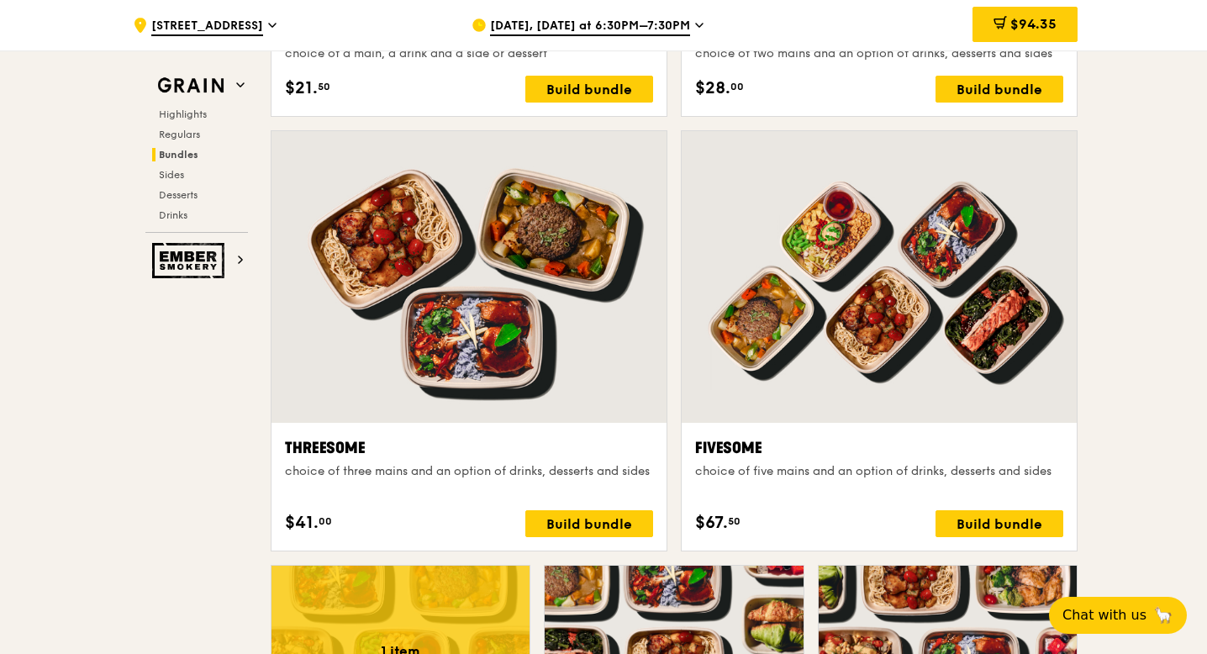
click at [798, 394] on div at bounding box center [879, 277] width 395 height 292
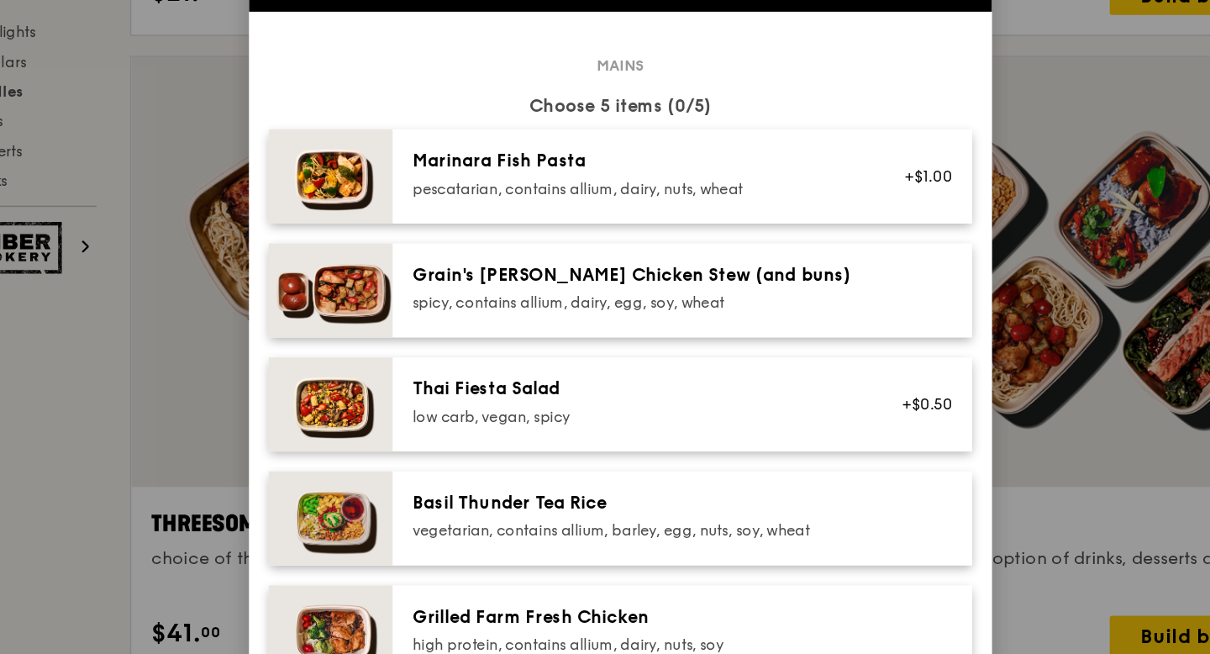
click at [555, 282] on div "Grain's [PERSON_NAME] Chicken Stew (and buns)" at bounding box center [615, 279] width 302 height 17
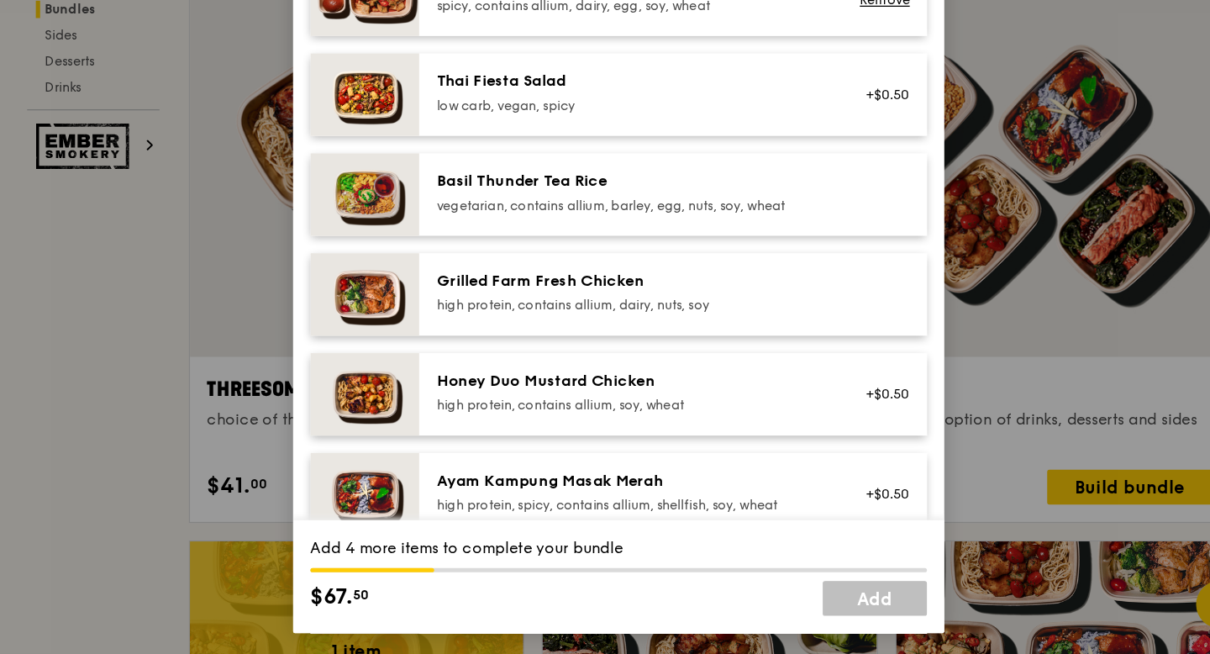
scroll to position [2845, 0]
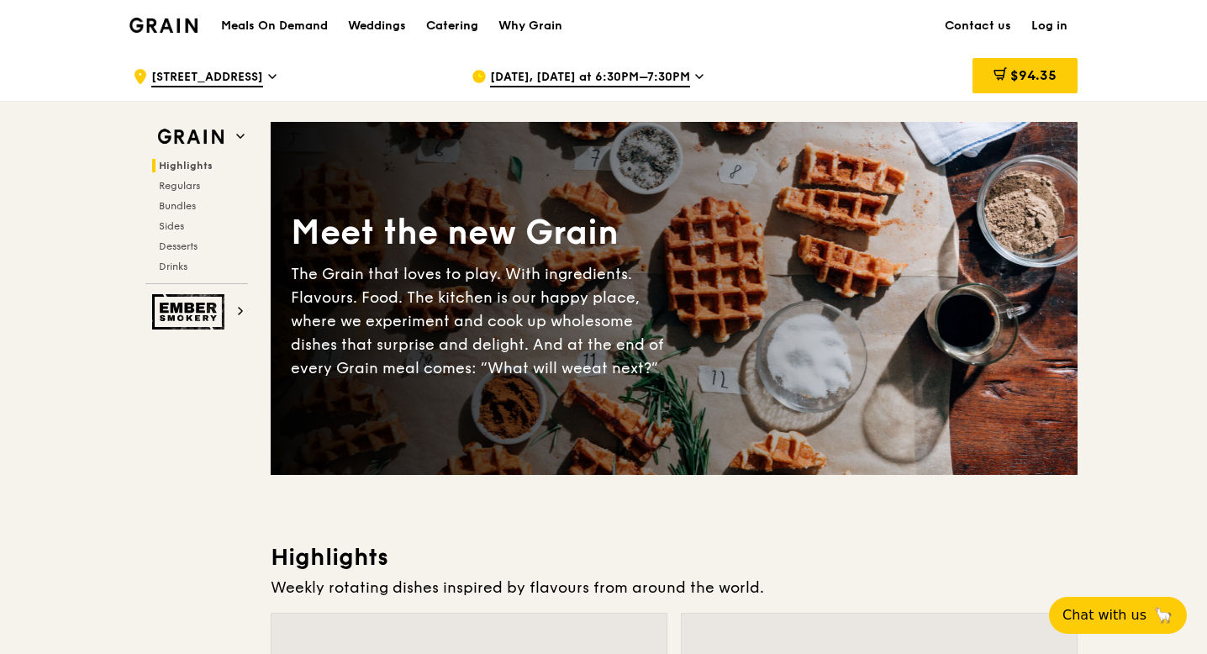
click at [443, 25] on div "Catering" at bounding box center [452, 26] width 52 height 50
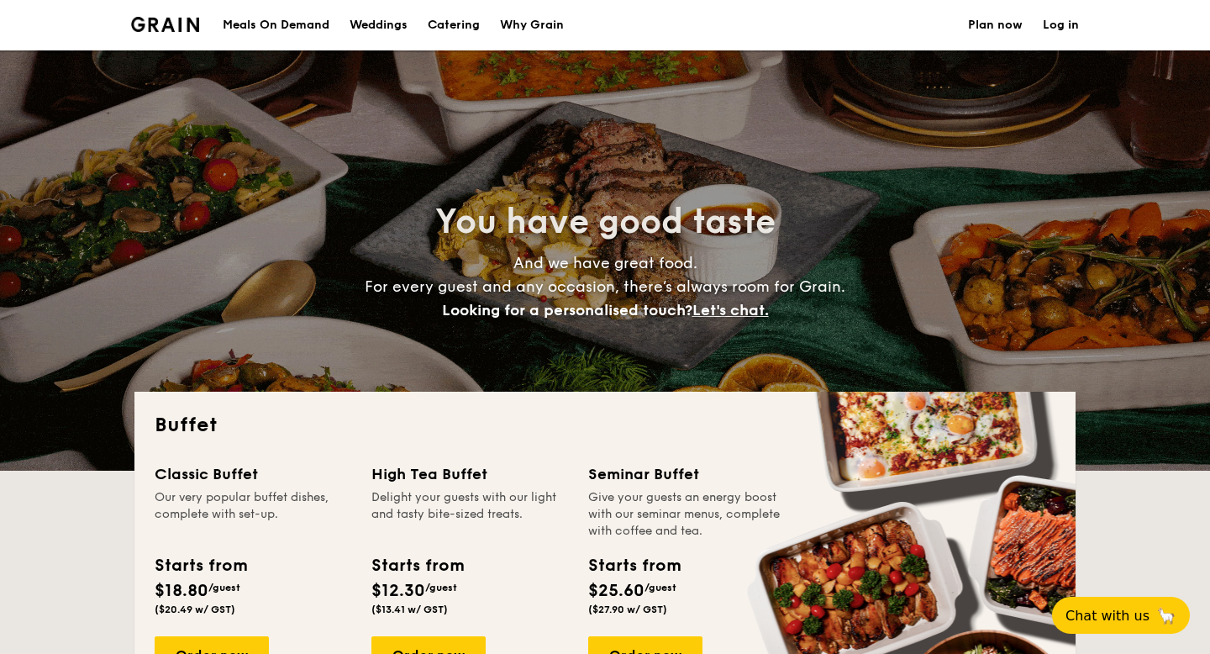
select select
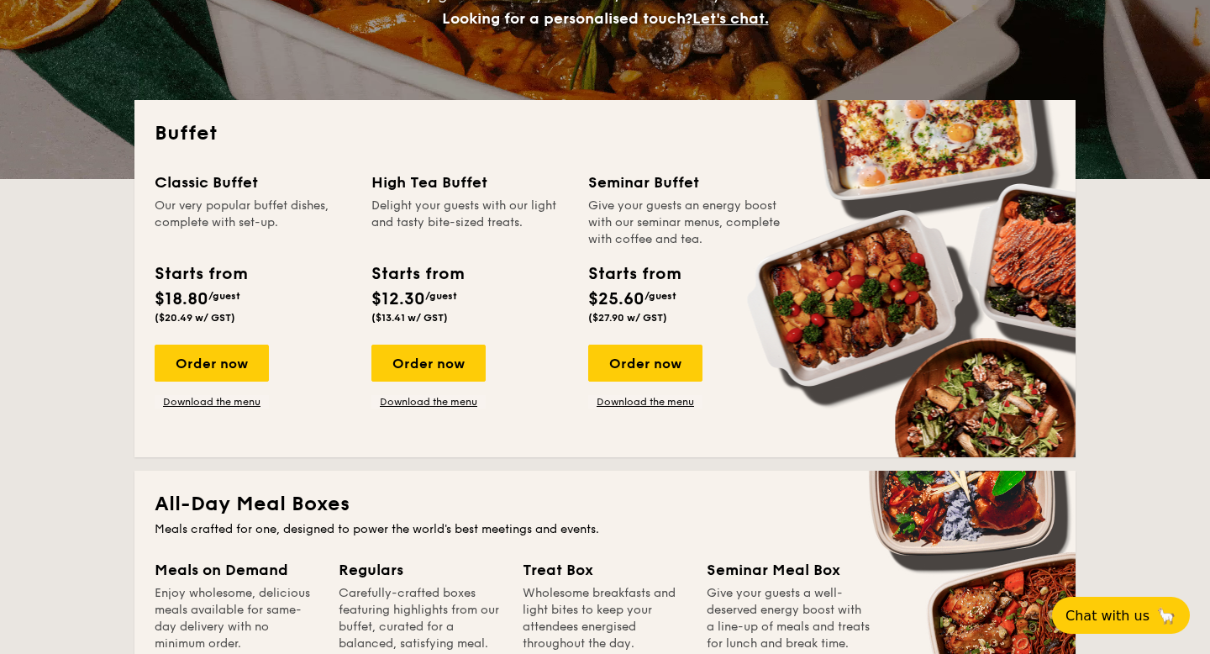
scroll to position [293, 0]
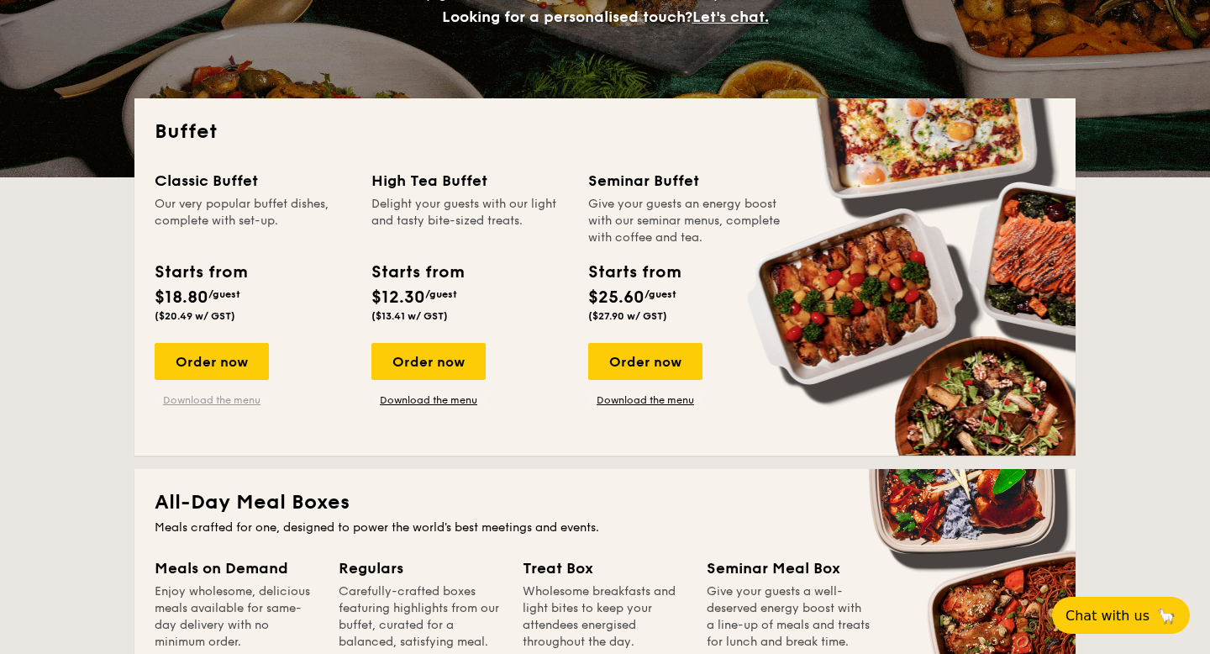
click at [190, 398] on link "Download the menu" at bounding box center [212, 399] width 114 height 13
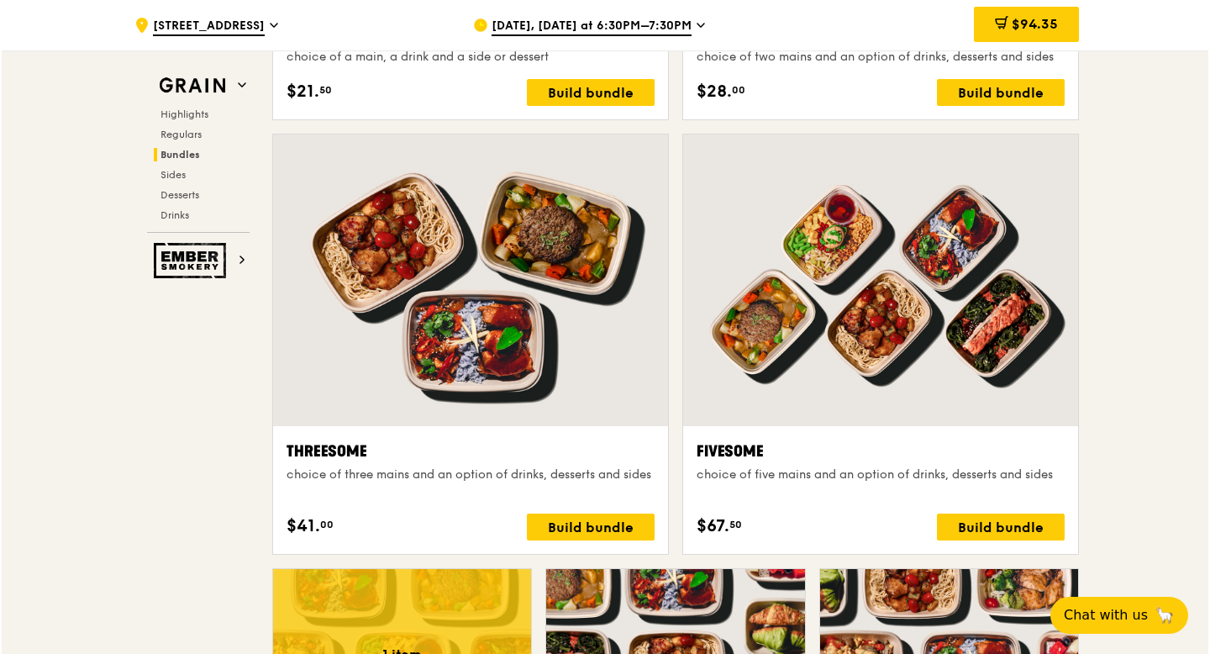
scroll to position [2864, 0]
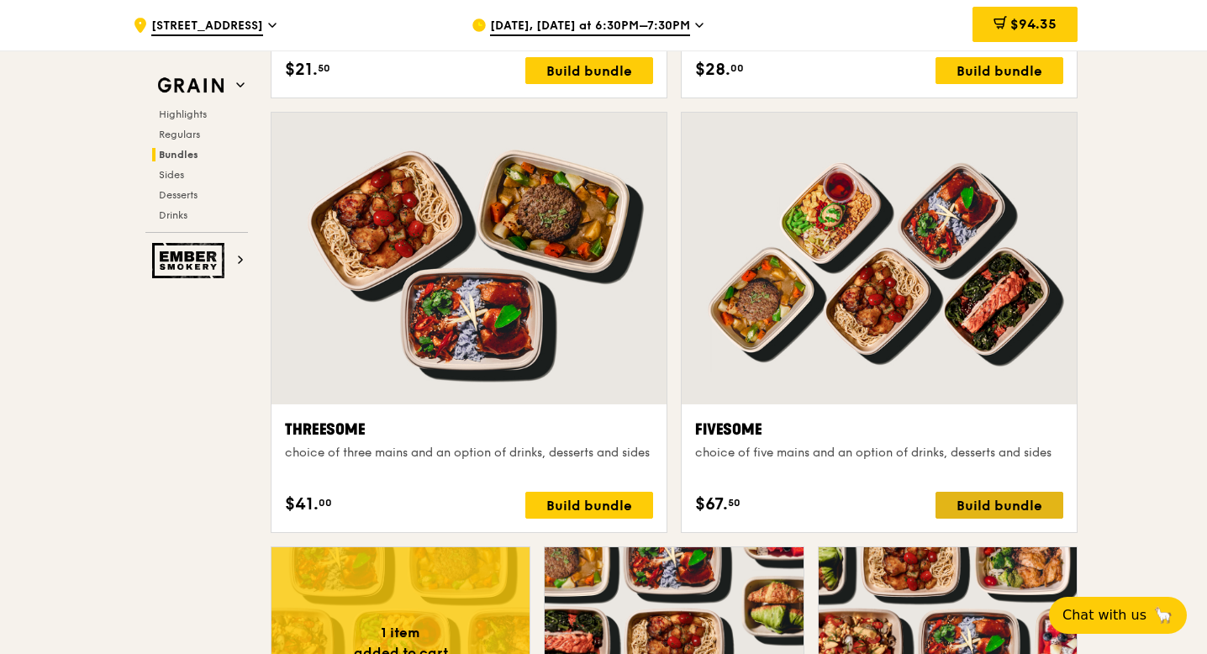
click at [958, 503] on div "Build bundle" at bounding box center [999, 505] width 128 height 27
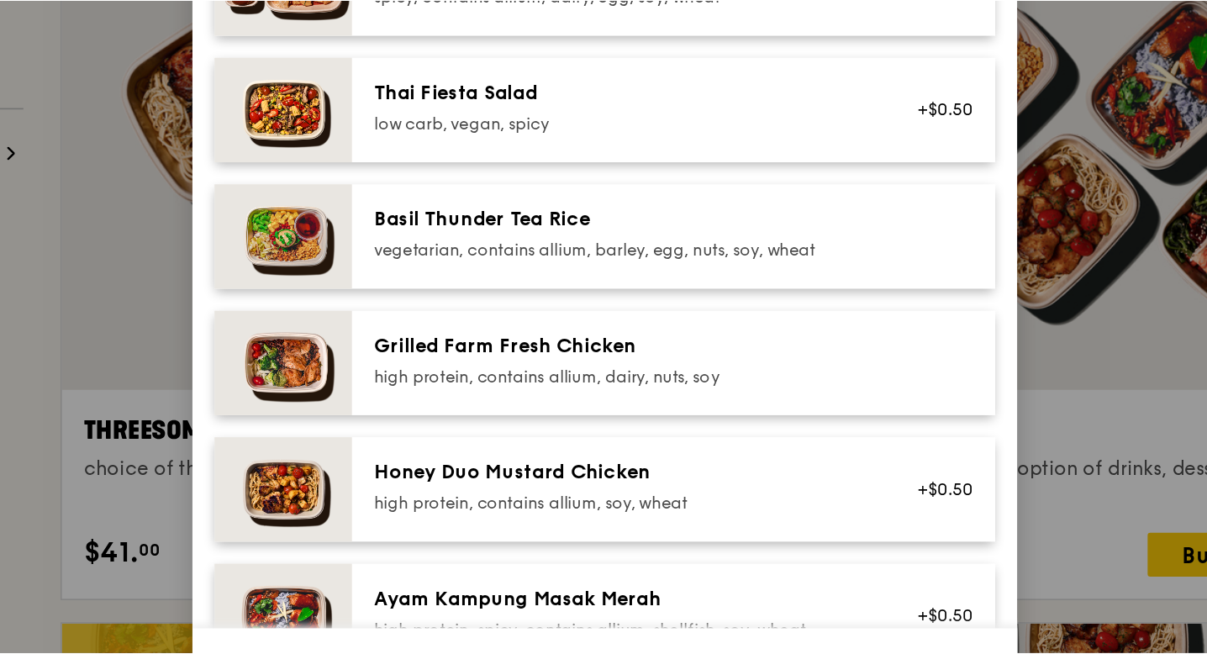
scroll to position [132, 0]
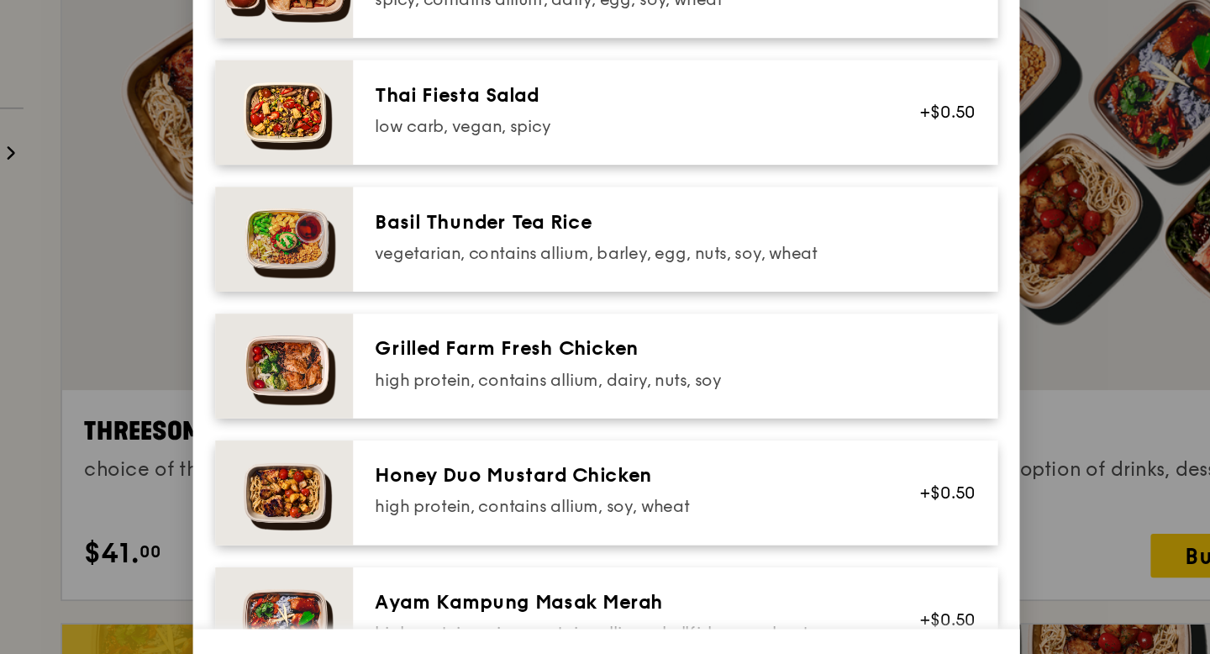
click at [415, 389] on img at bounding box center [408, 389] width 84 height 64
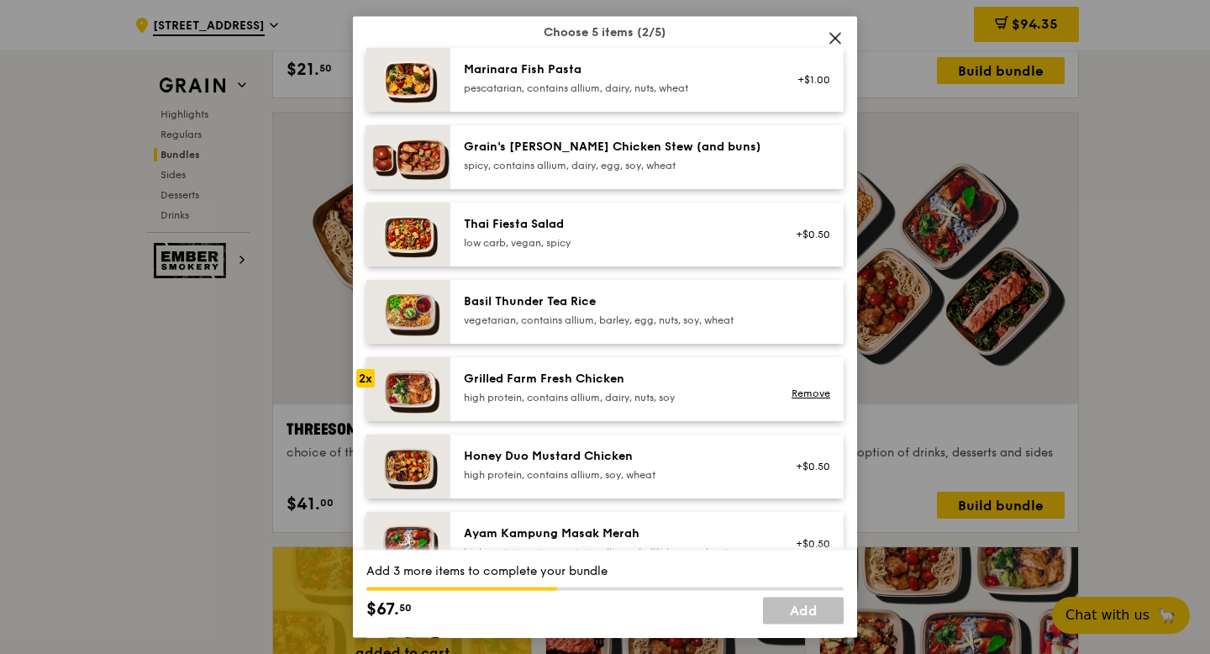
click at [838, 35] on icon at bounding box center [835, 38] width 10 height 10
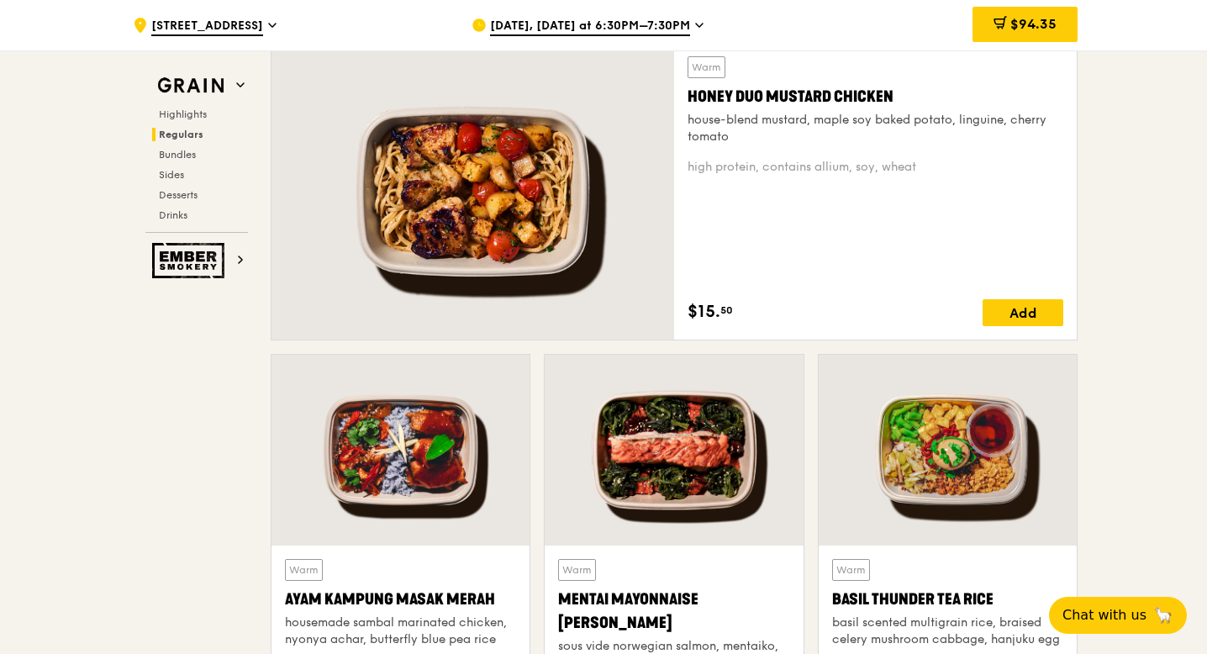
scroll to position [1200, 0]
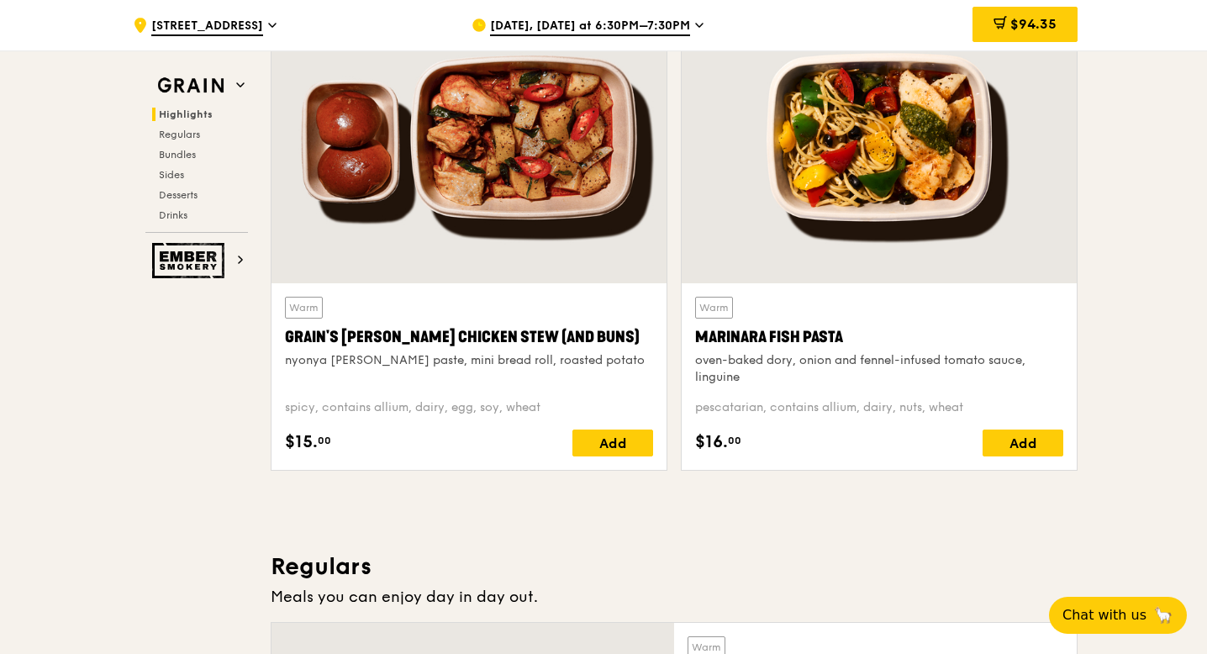
scroll to position [622, 0]
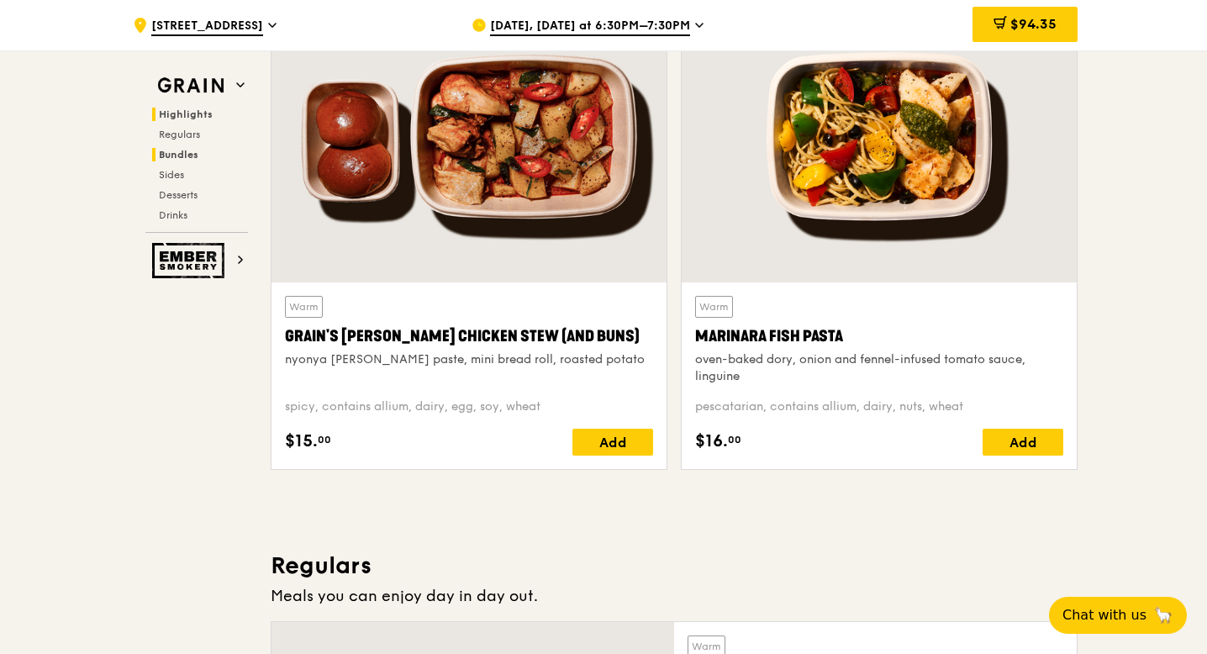
click at [202, 149] on h2 "Bundles" at bounding box center [200, 154] width 96 height 13
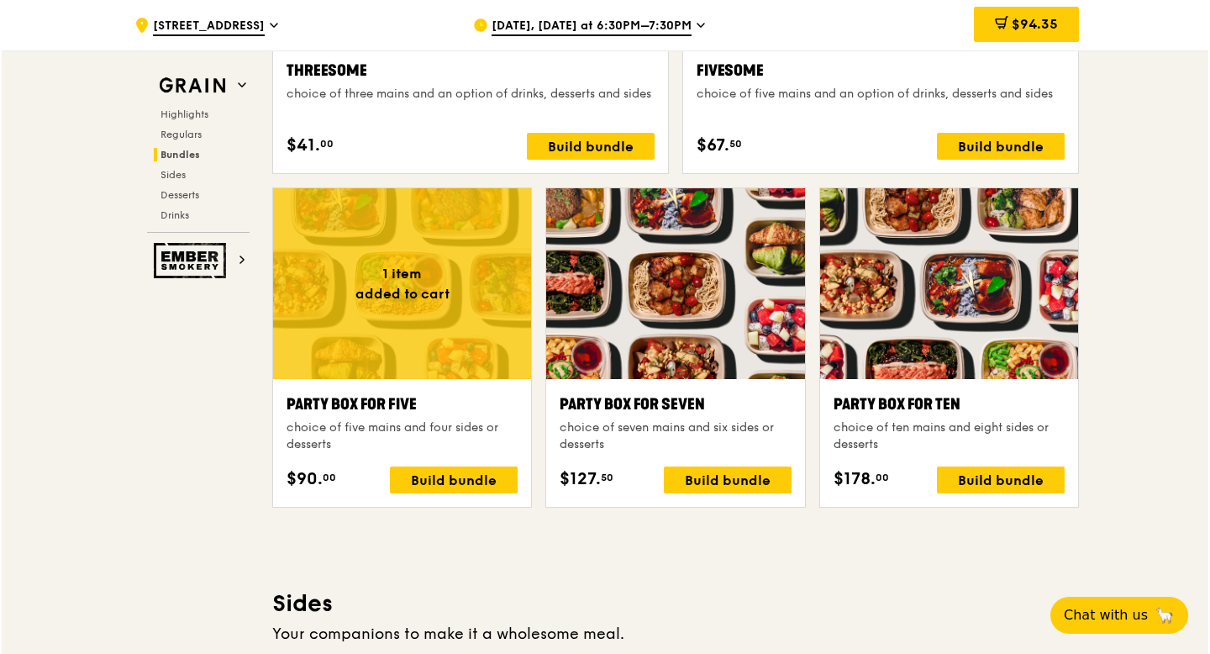
scroll to position [3217, 0]
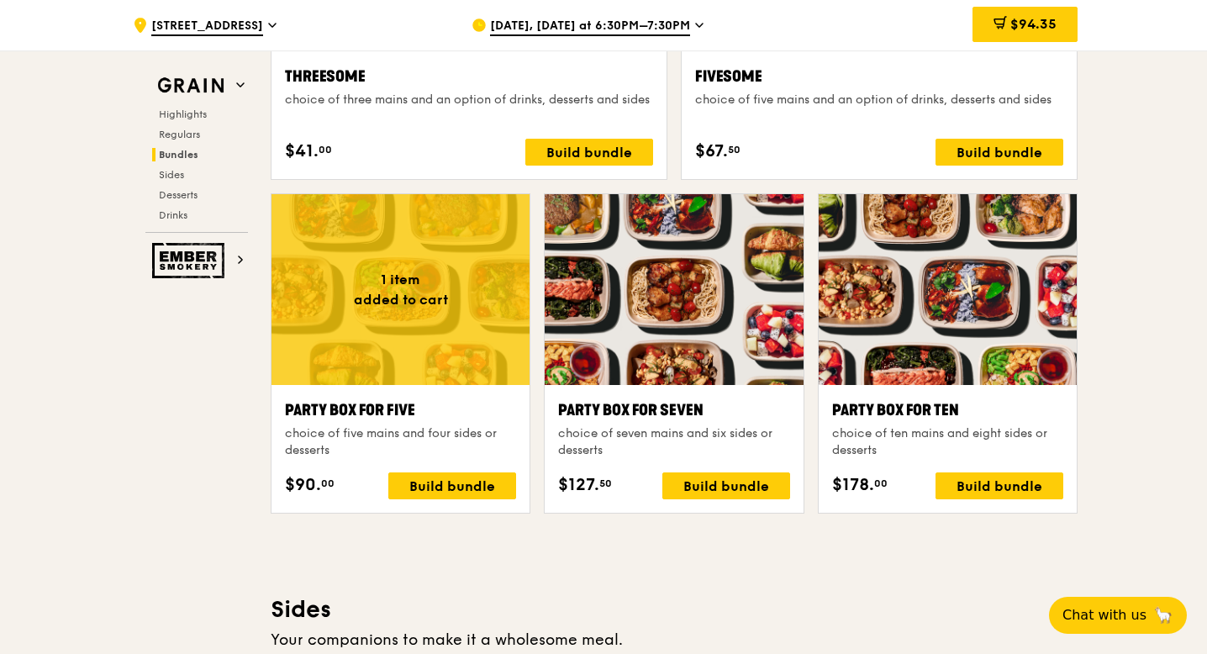
click at [319, 403] on div "Party Box for Five" at bounding box center [400, 410] width 231 height 24
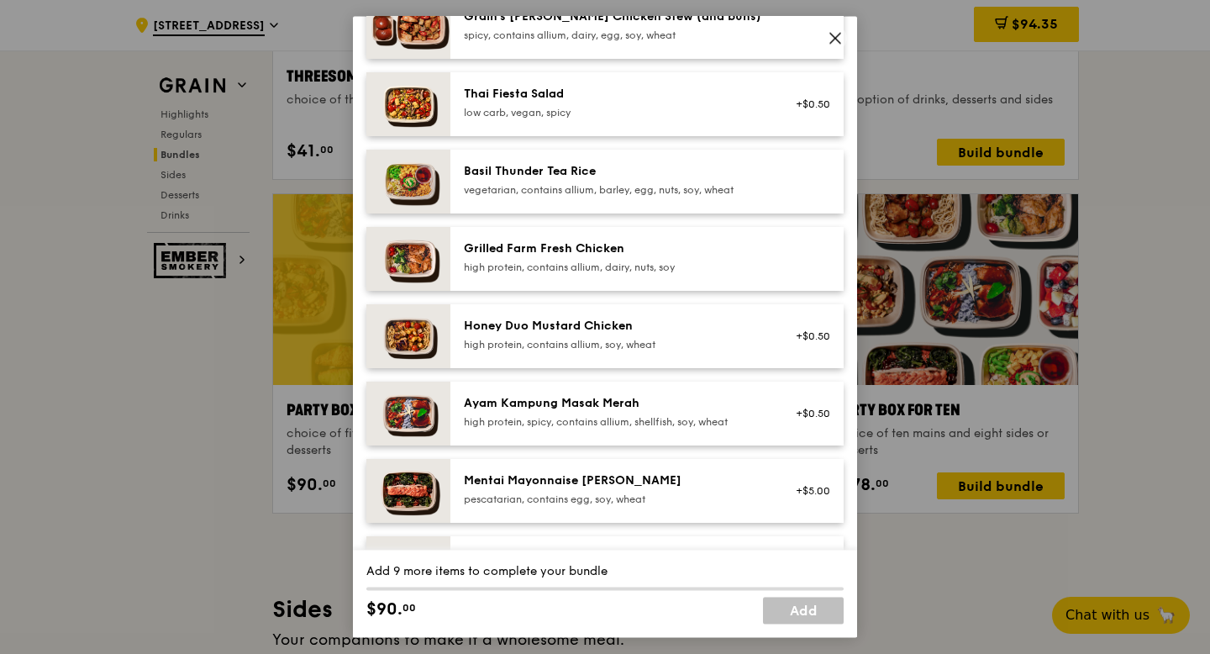
scroll to position [271, 0]
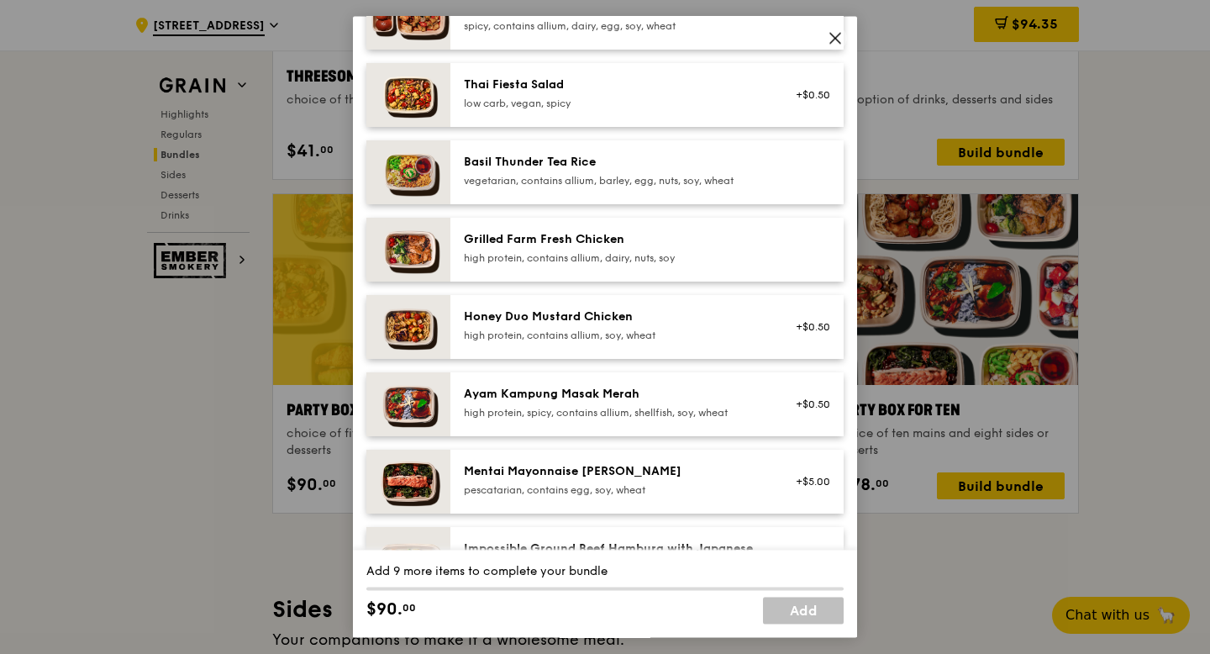
click at [193, 380] on div "Party Box for Five choice of five mains and four sides or desserts Mains Choose…" at bounding box center [605, 327] width 1210 height 654
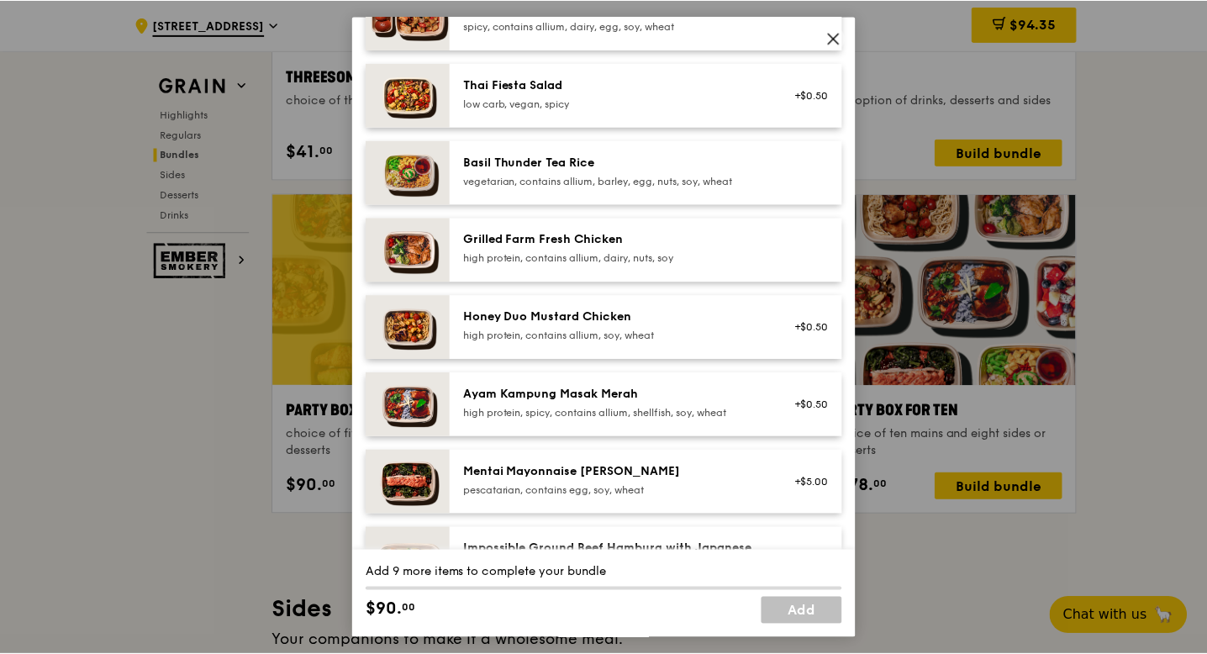
scroll to position [3217, 0]
